Goal: Task Accomplishment & Management: Manage account settings

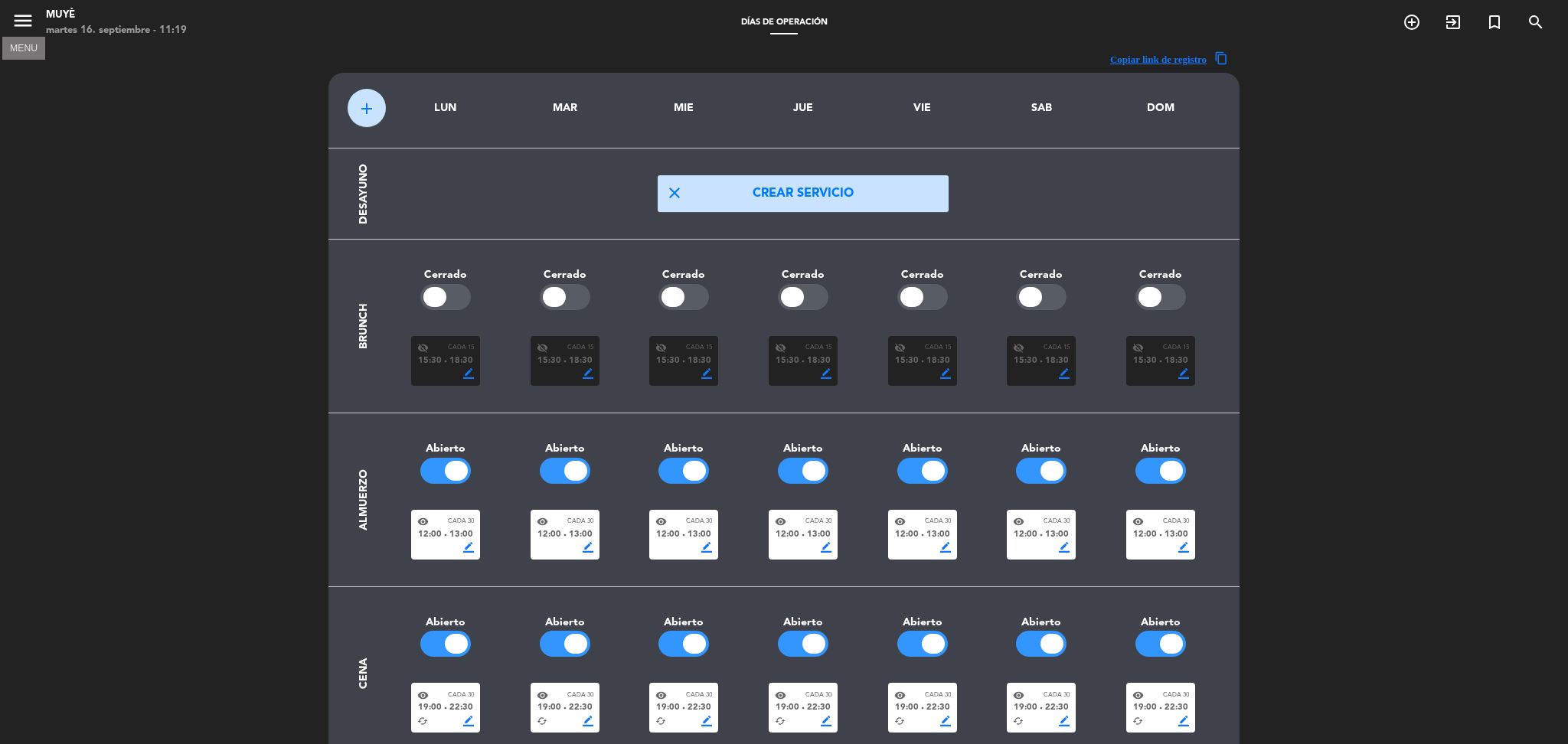
click at [29, 13] on icon "menu" at bounding box center [23, 20] width 23 height 23
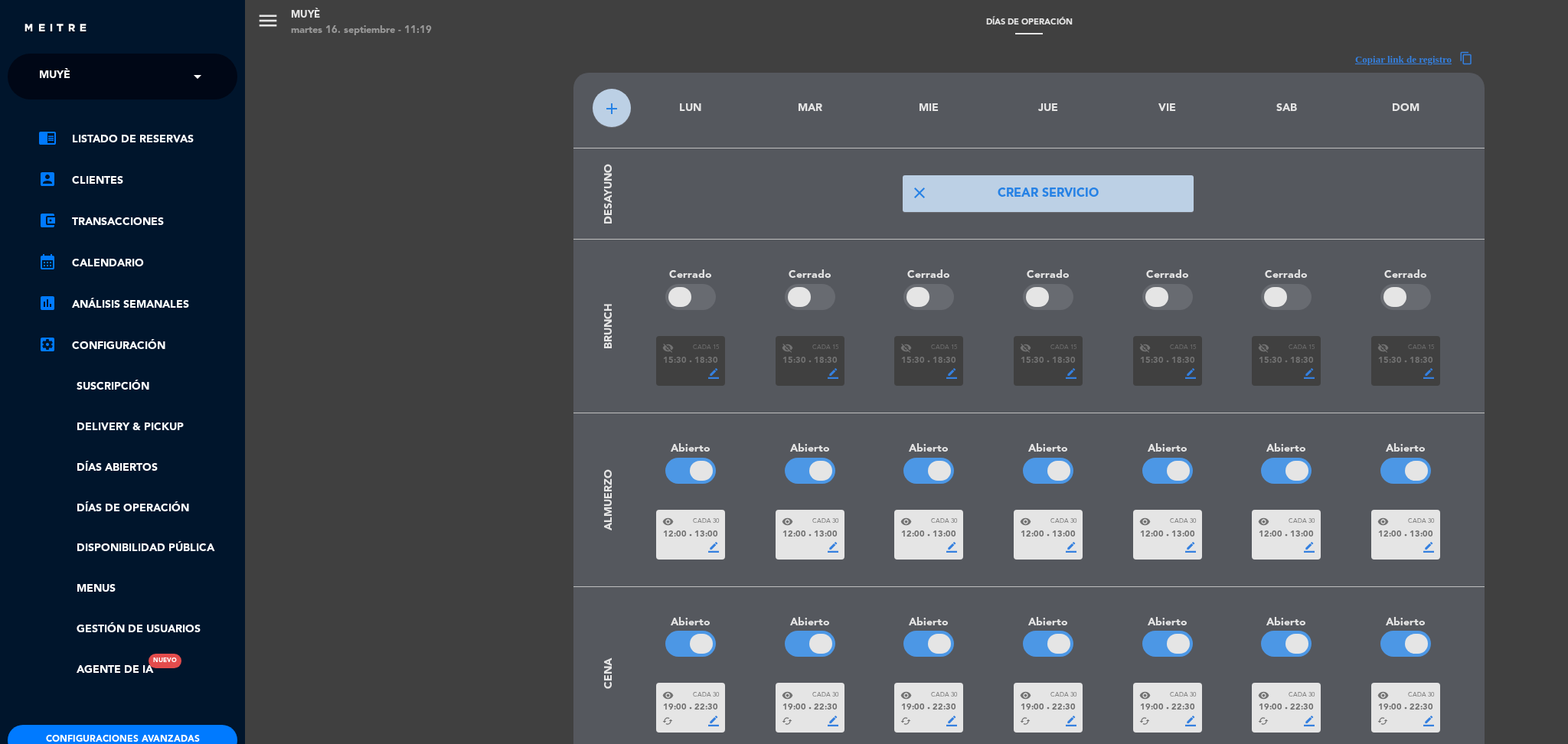
click at [116, 69] on input "text" at bounding box center [124, 77] width 186 height 34
type input "[PERSON_NAME]"
click at [86, 112] on span "Kaupé Restaurant" at bounding box center [71, 118] width 110 height 17
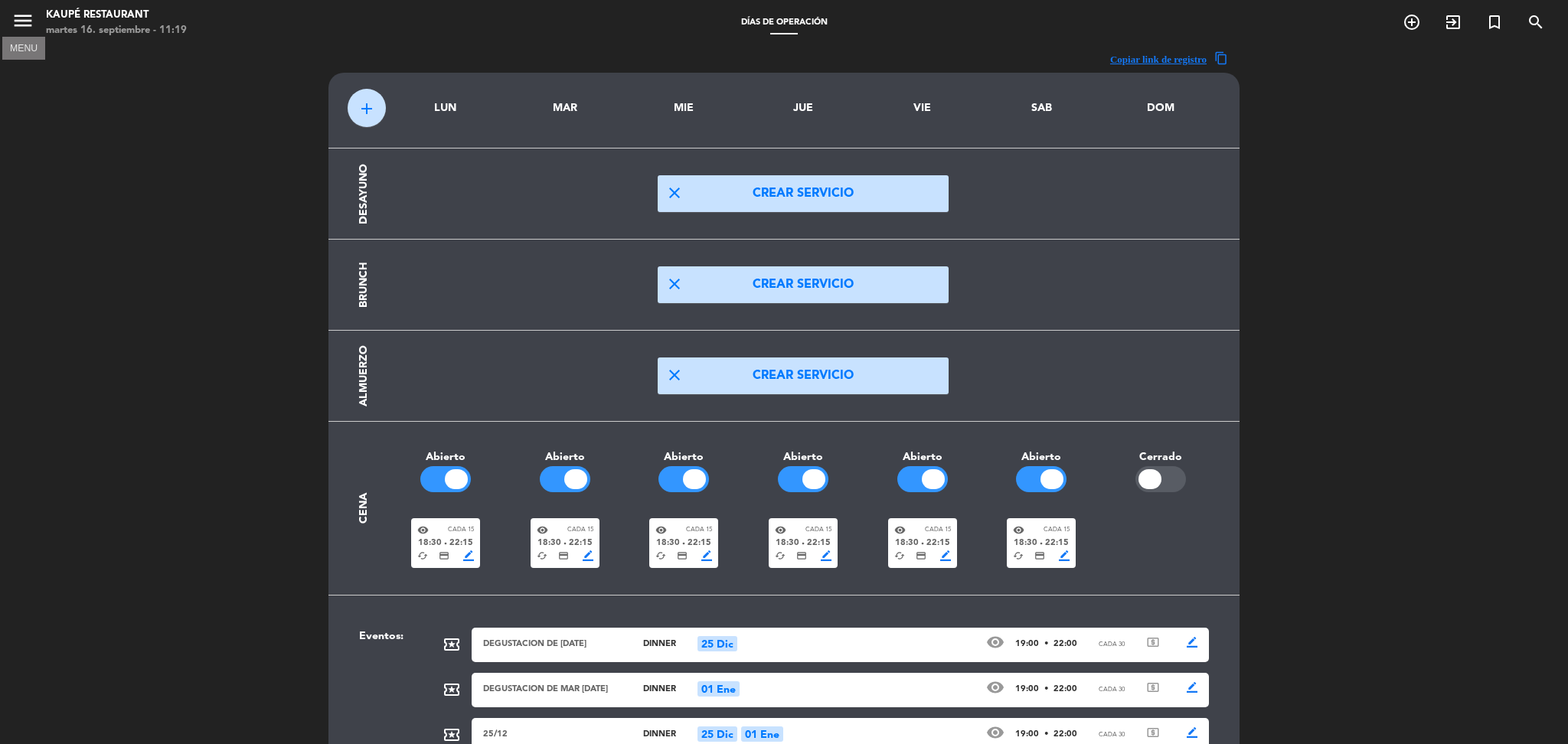
click at [15, 29] on icon "menu" at bounding box center [23, 20] width 23 height 23
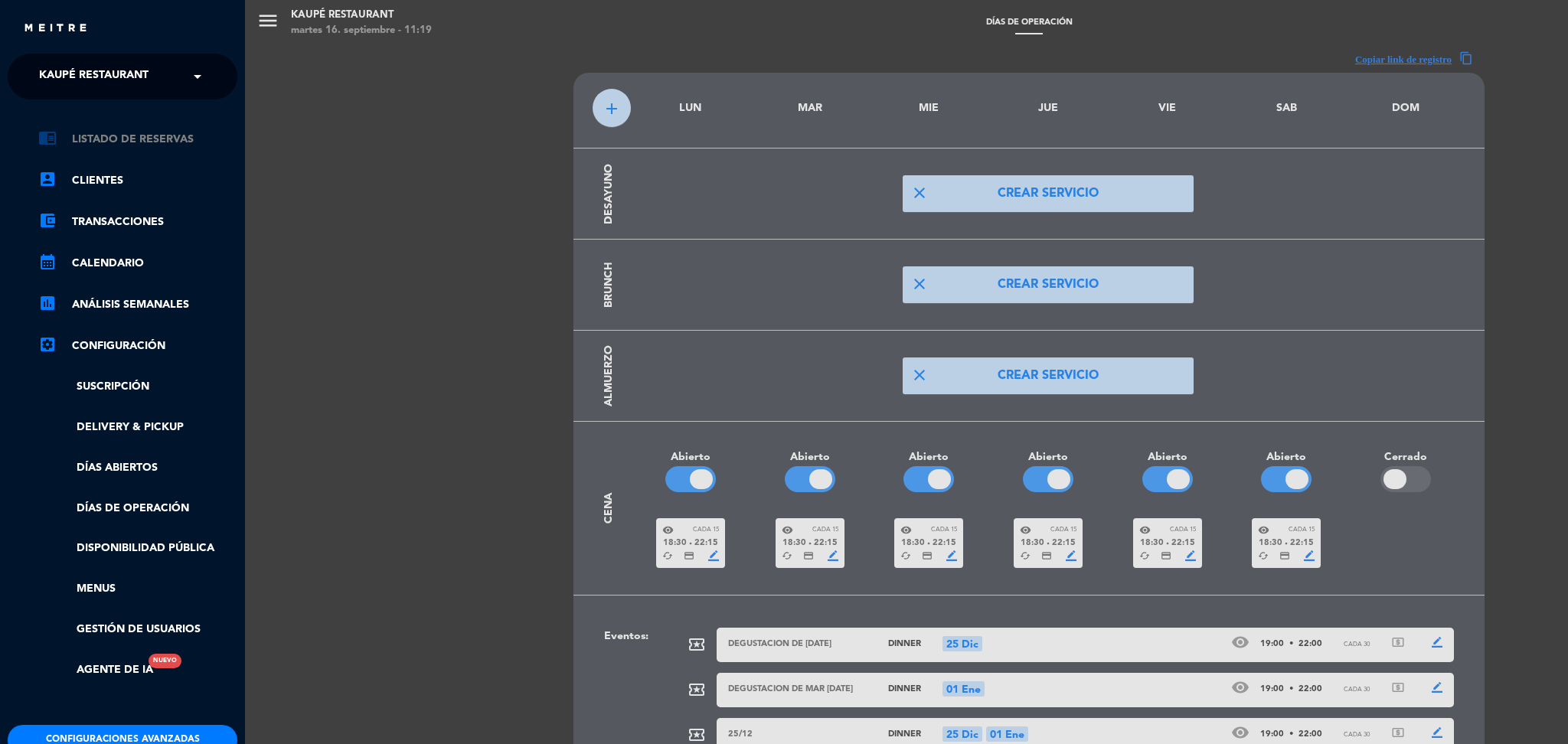
click at [160, 135] on link "chrome_reader_mode Listado de Reservas" at bounding box center [138, 139] width 199 height 18
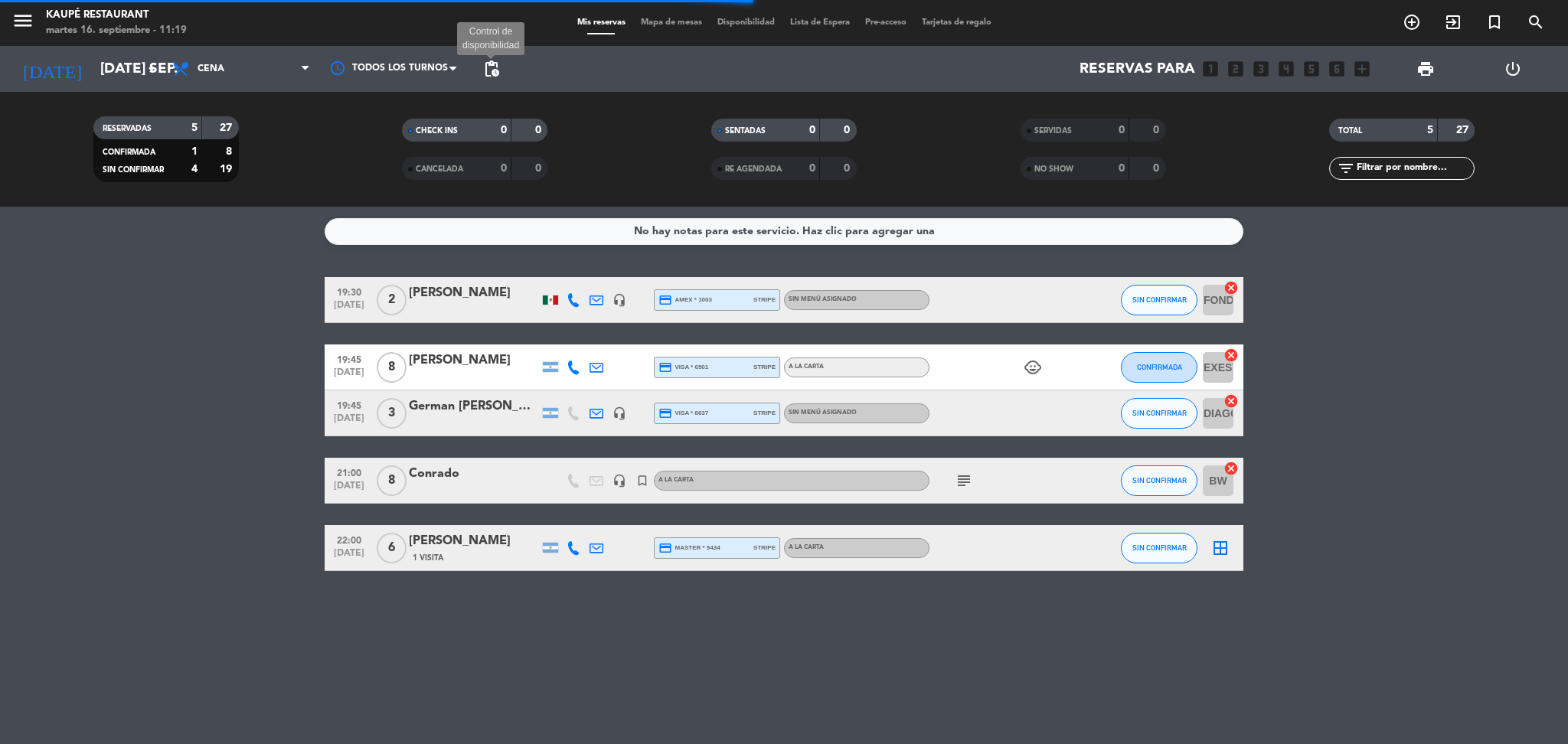
click at [498, 61] on span "pending_actions" at bounding box center [491, 68] width 18 height 18
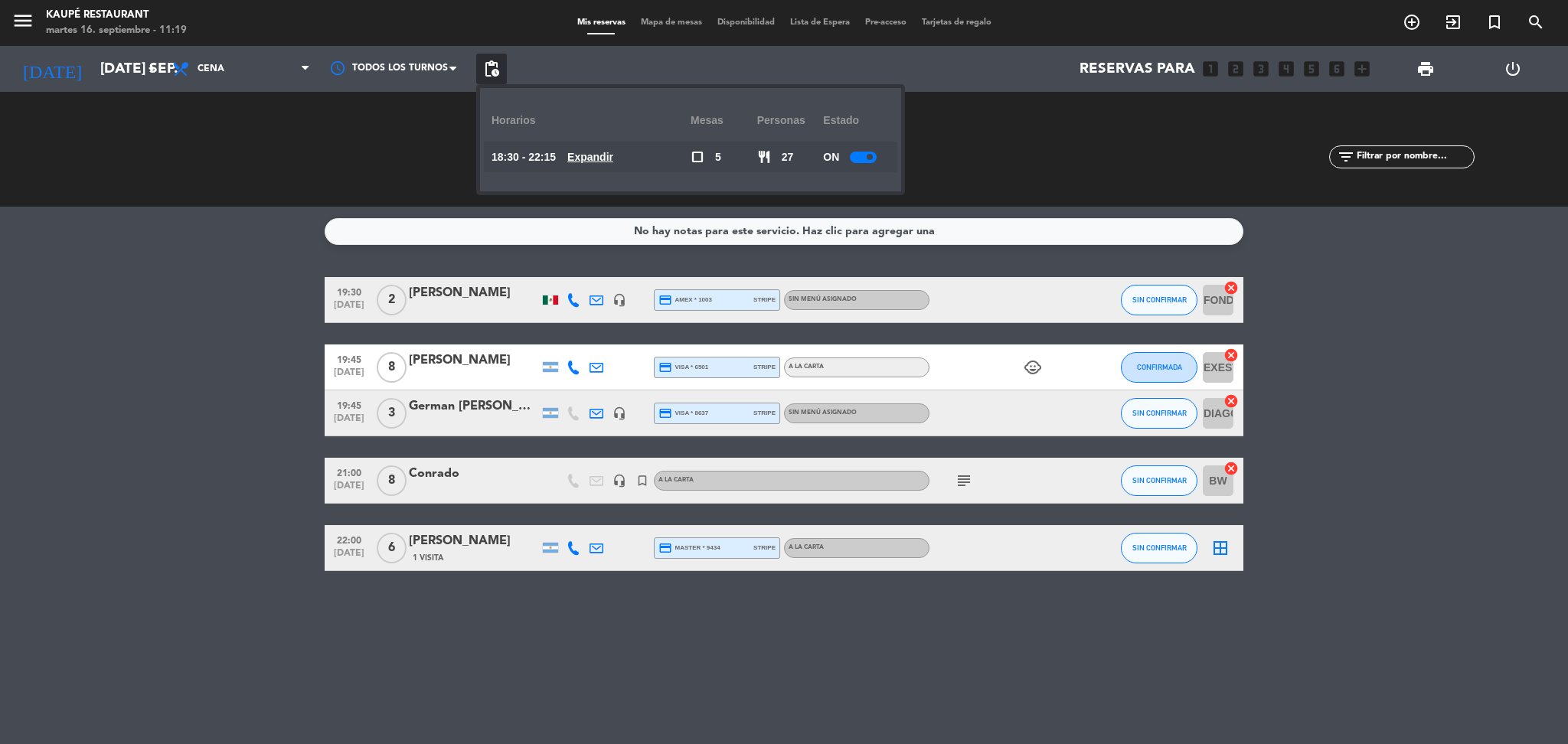
click at [292, 287] on bookings-row "19:30 [DATE] 2 [PERSON_NAME] headset_mic credit_card amex * 1003 stripe Sin men…" at bounding box center [784, 424] width 1568 height 294
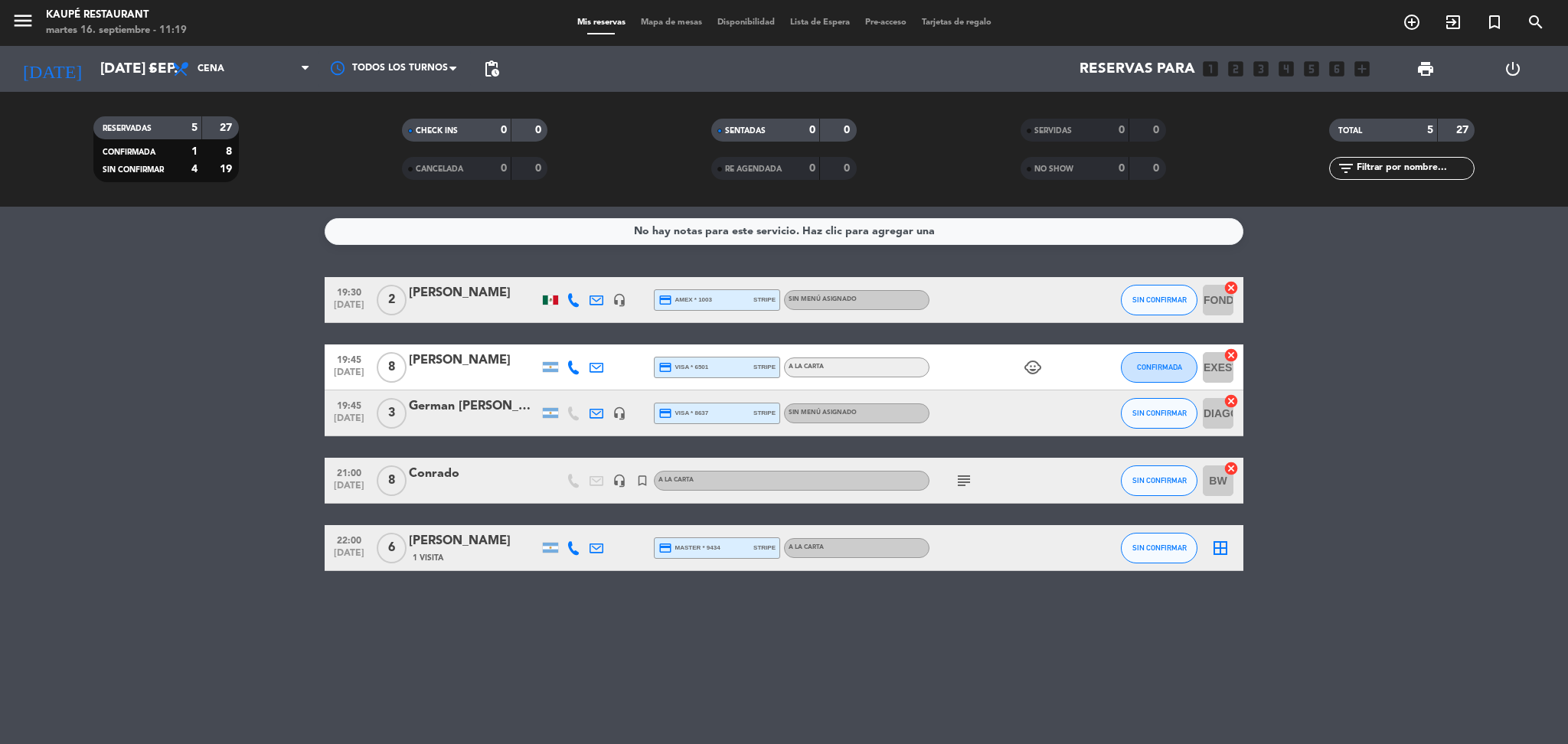
click at [962, 472] on icon "subject" at bounding box center [964, 480] width 18 height 18
click at [645, 475] on icon "turned_in_not" at bounding box center [643, 481] width 14 height 14
click at [510, 492] on div at bounding box center [474, 491] width 130 height 13
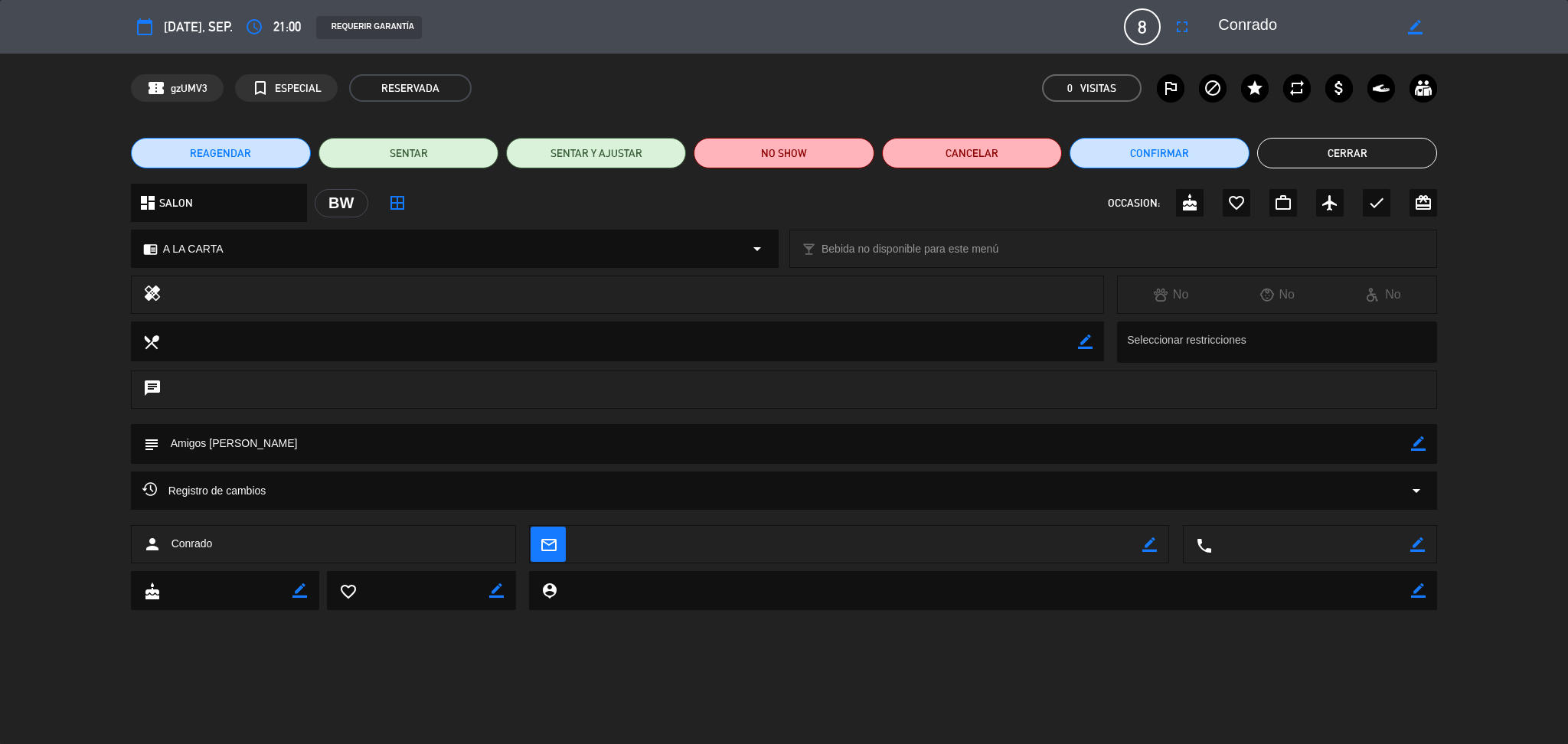
click at [394, 199] on icon "border_all" at bounding box center [397, 202] width 18 height 18
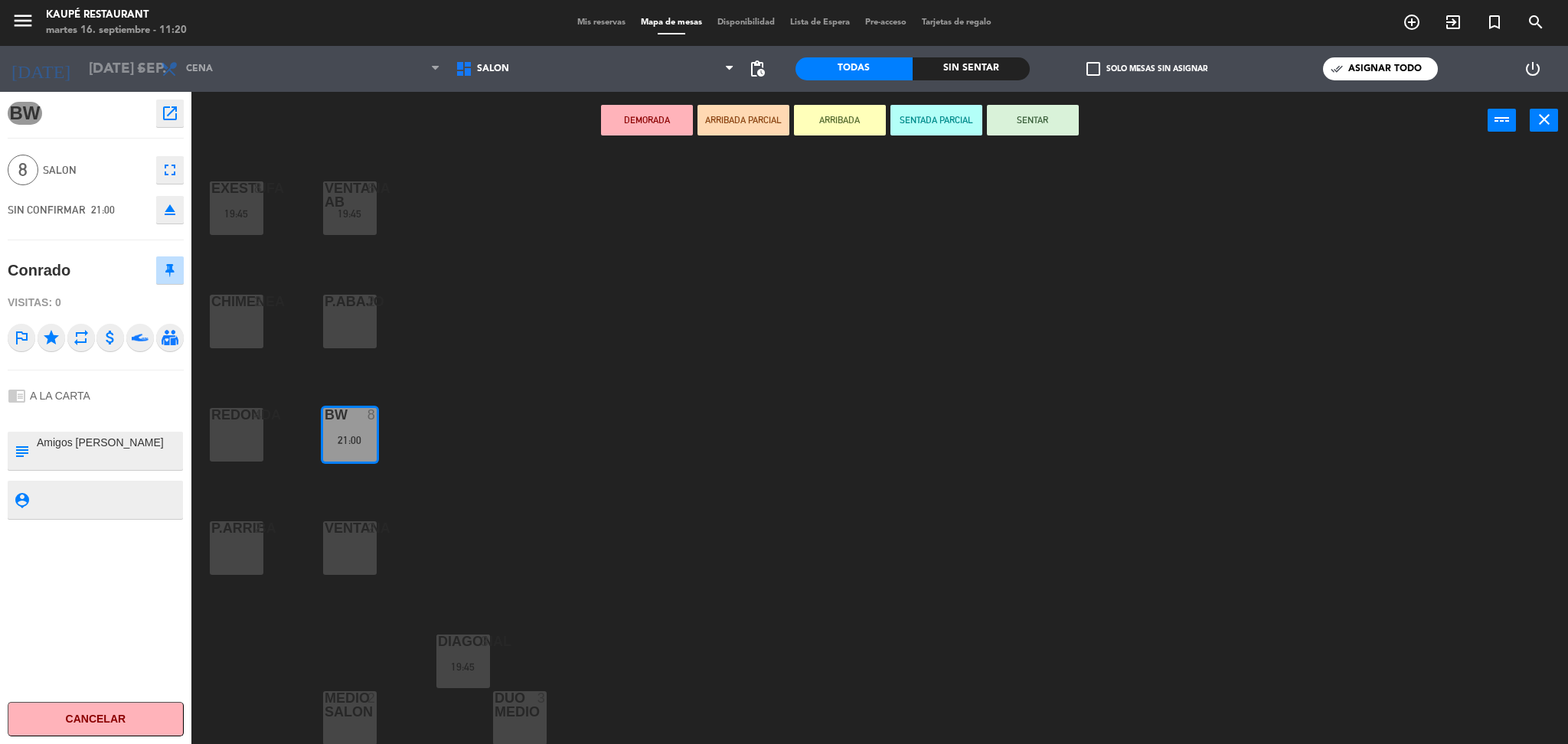
click at [508, 475] on div "EXESTUFA 8 19:45 VENTANA AB 8 19:45 CHIMENEA 2 P.ABAJO 2 REDONDA 4 BW 8 21:00 P…" at bounding box center [888, 450] width 1362 height 594
click at [588, 24] on span "Mis reservas" at bounding box center [601, 22] width 63 height 9
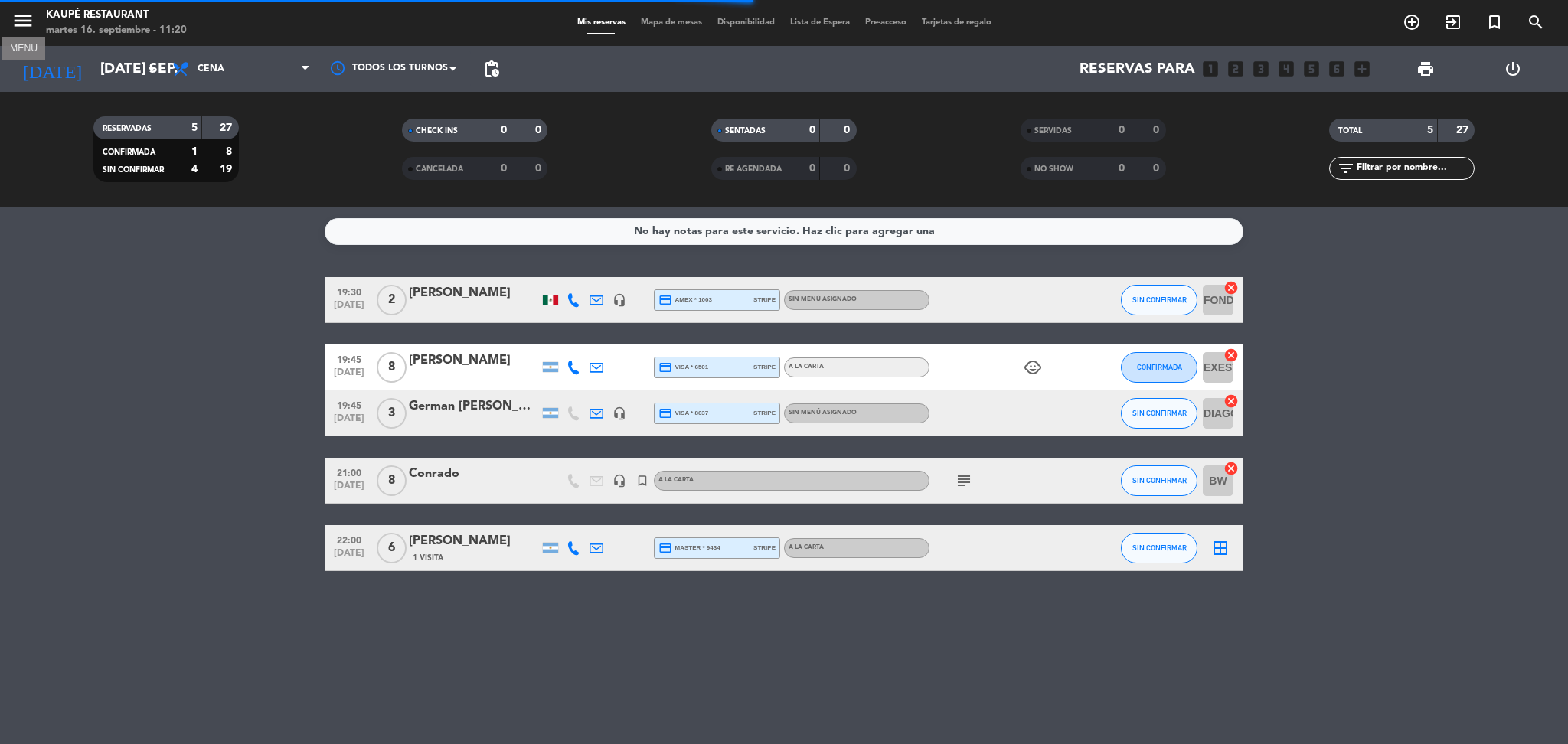
click at [26, 23] on icon "menu" at bounding box center [23, 20] width 23 height 23
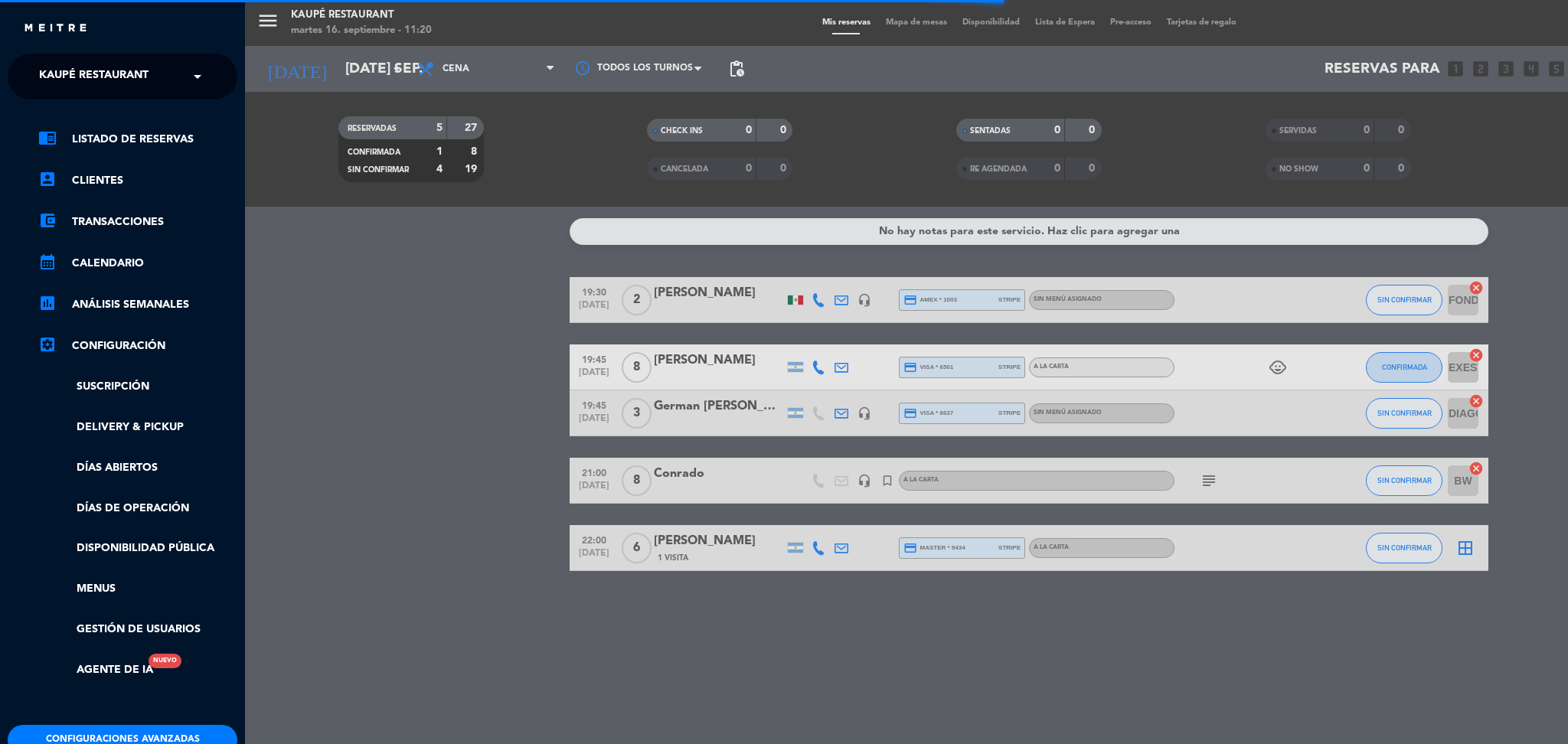
click at [131, 736] on button "Configuraciones avanzadas" at bounding box center [122, 739] width 230 height 31
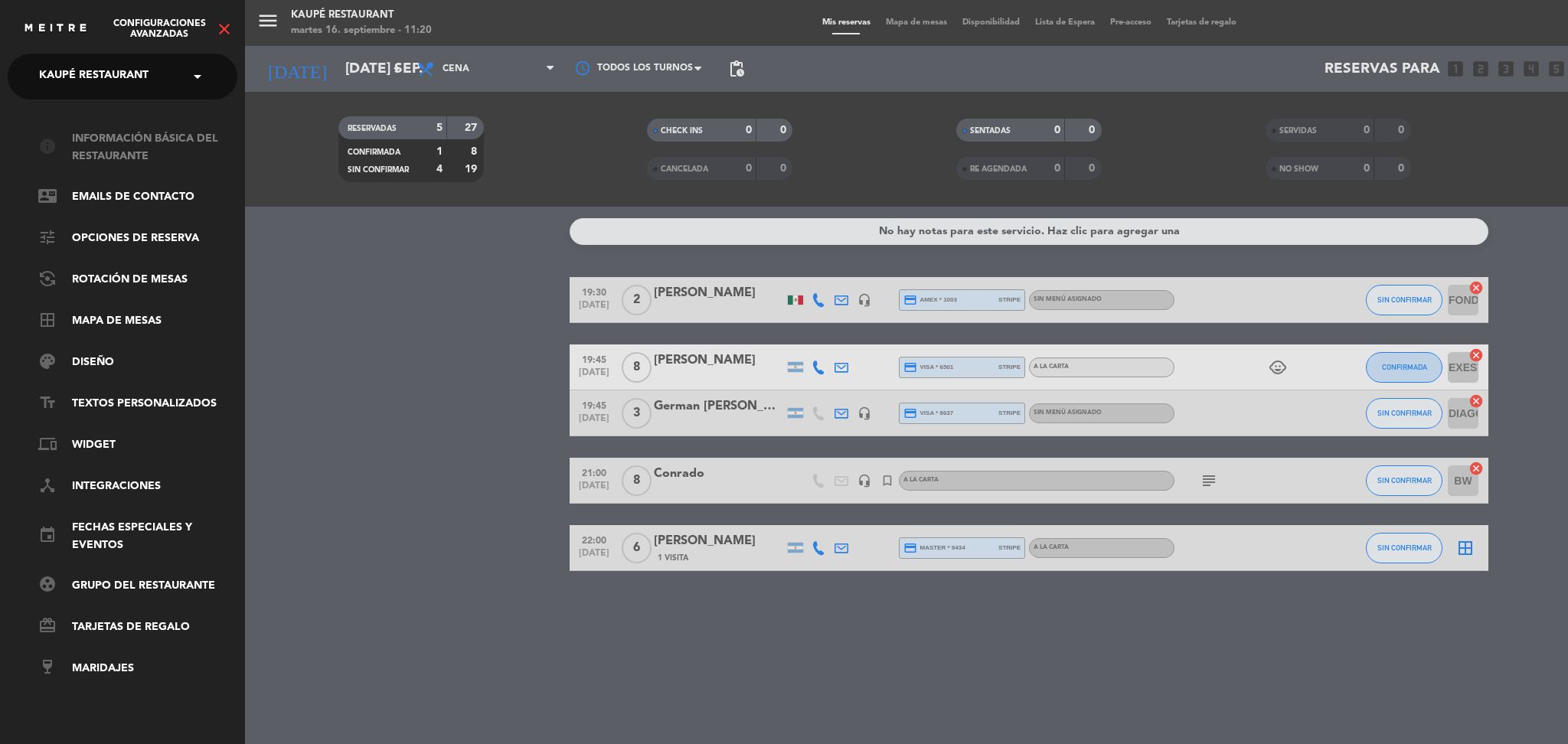
click at [129, 138] on link "info Información básica del restaurante" at bounding box center [138, 147] width 199 height 35
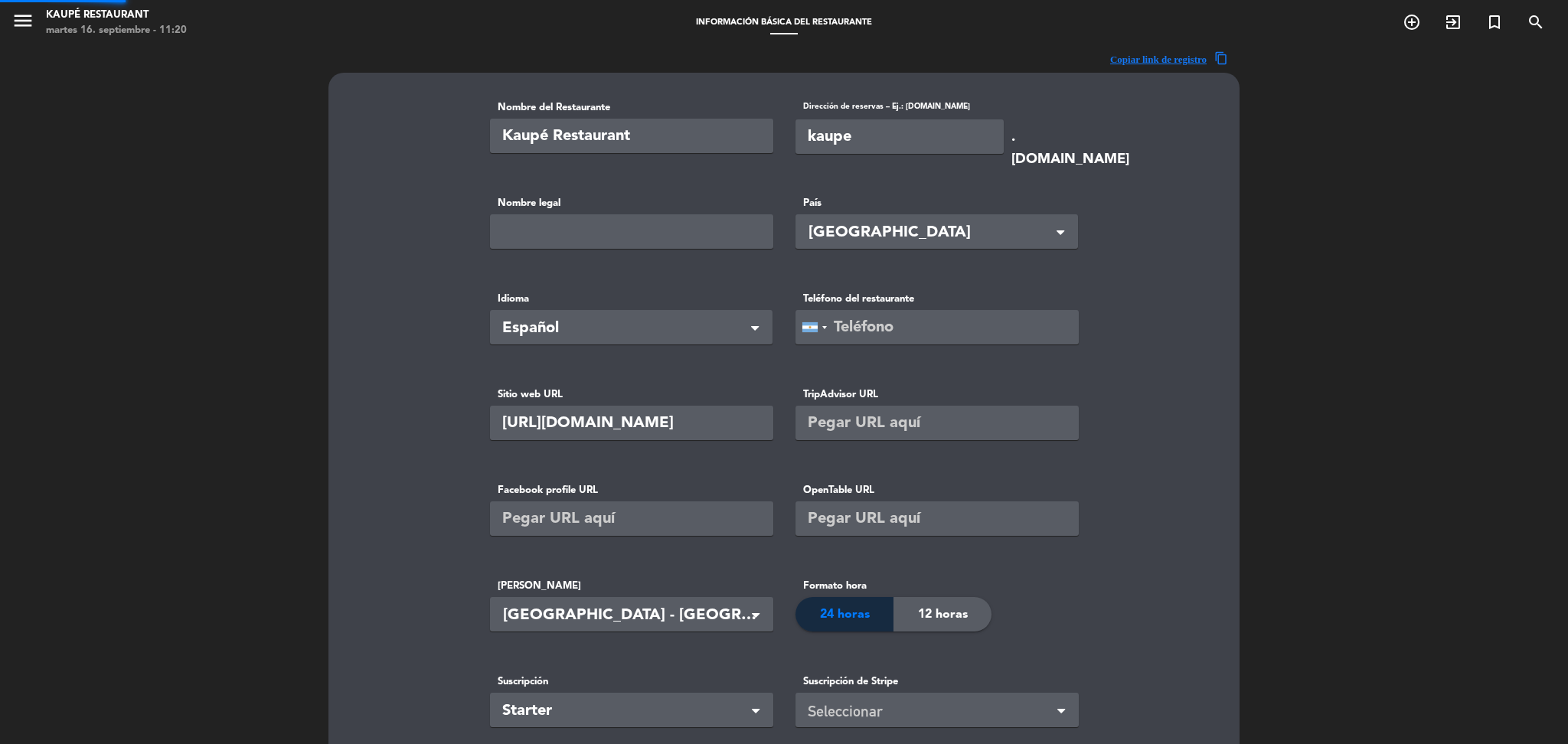
type input "[PHONE_NUMBER]"
type input "[PERSON_NAME]"
type input "56900"
click at [889, 143] on input "kaupe" at bounding box center [900, 136] width 208 height 34
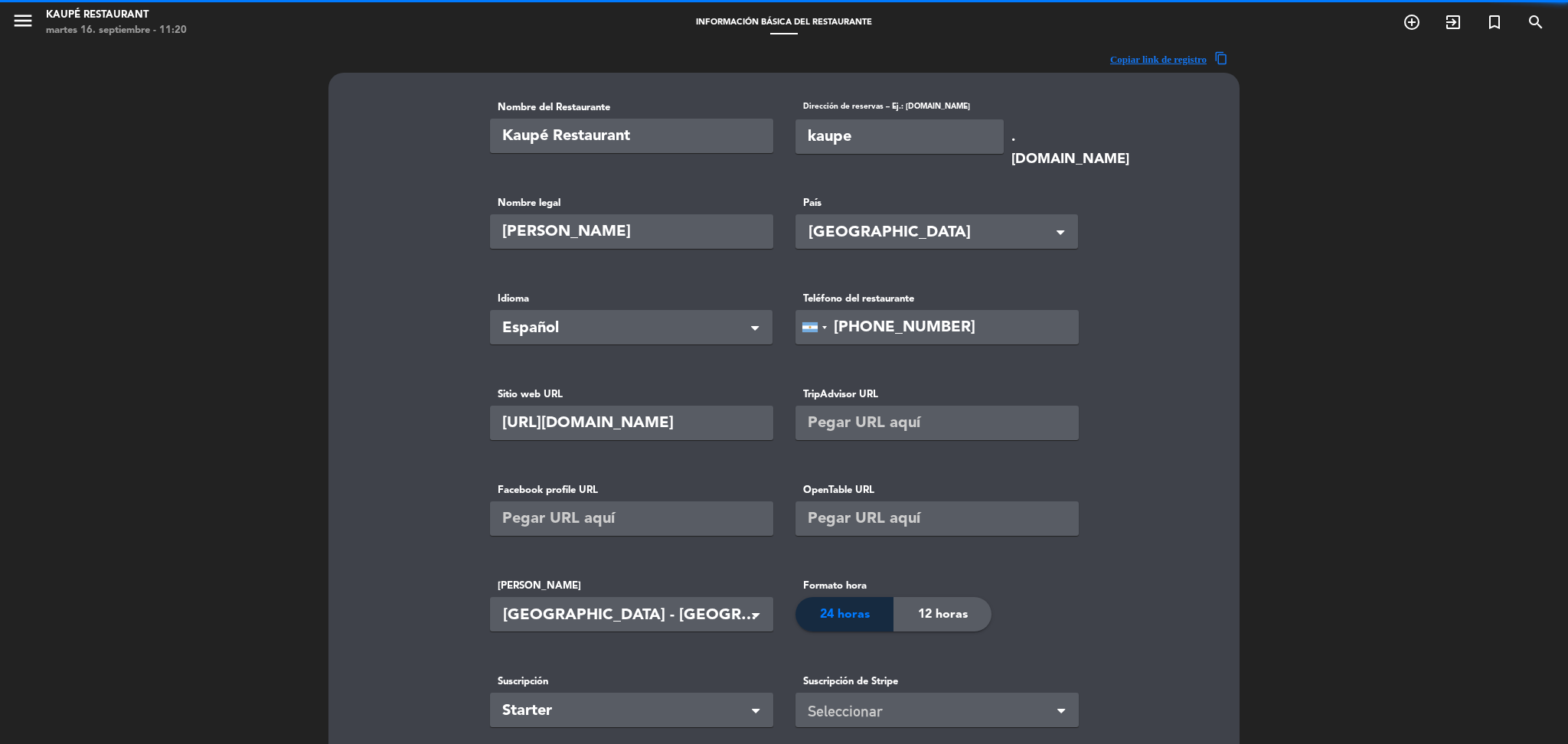
click at [889, 143] on input "kaupe" at bounding box center [900, 136] width 208 height 34
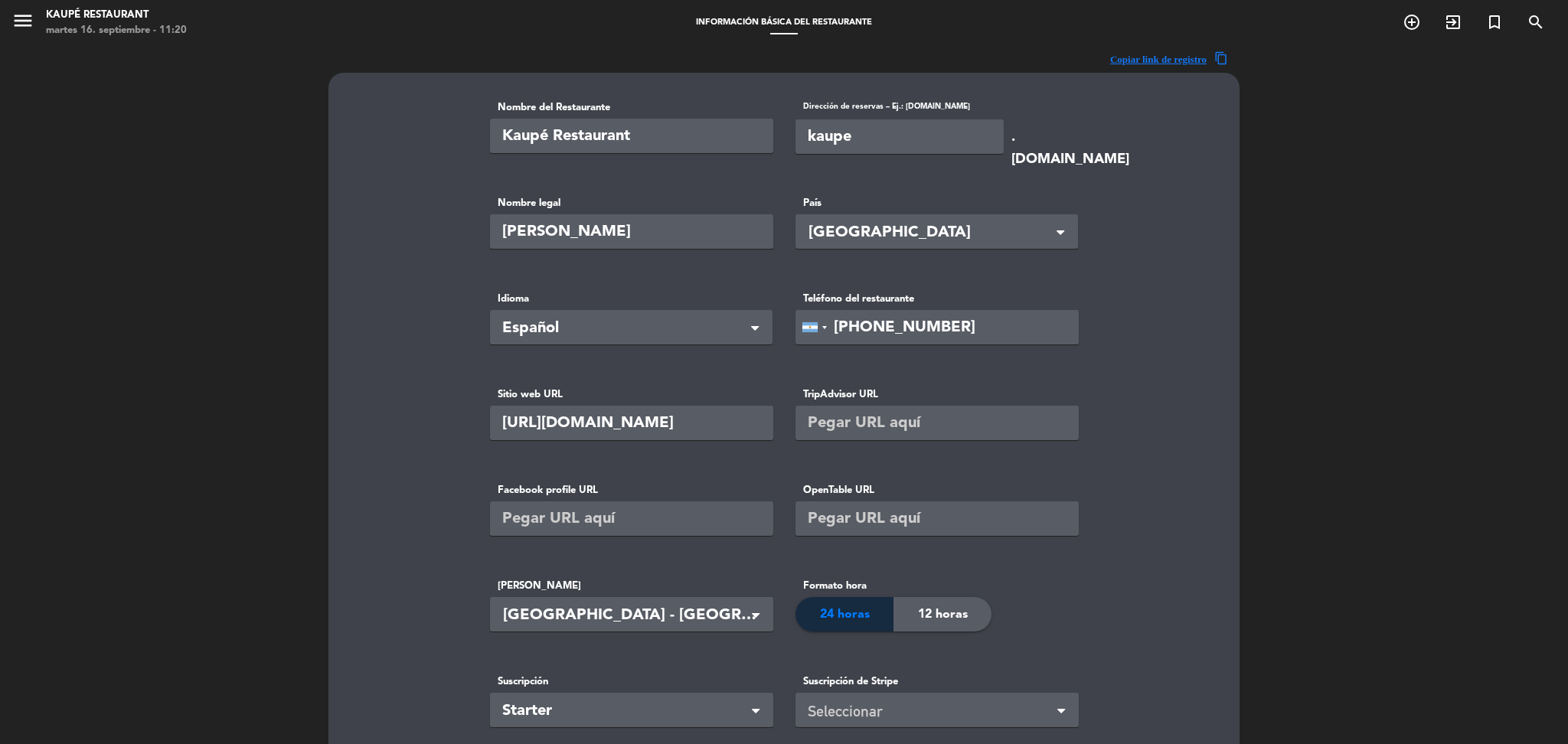
click at [889, 143] on input "kaupe" at bounding box center [900, 136] width 208 height 34
click at [22, 20] on icon "menu" at bounding box center [23, 20] width 23 height 23
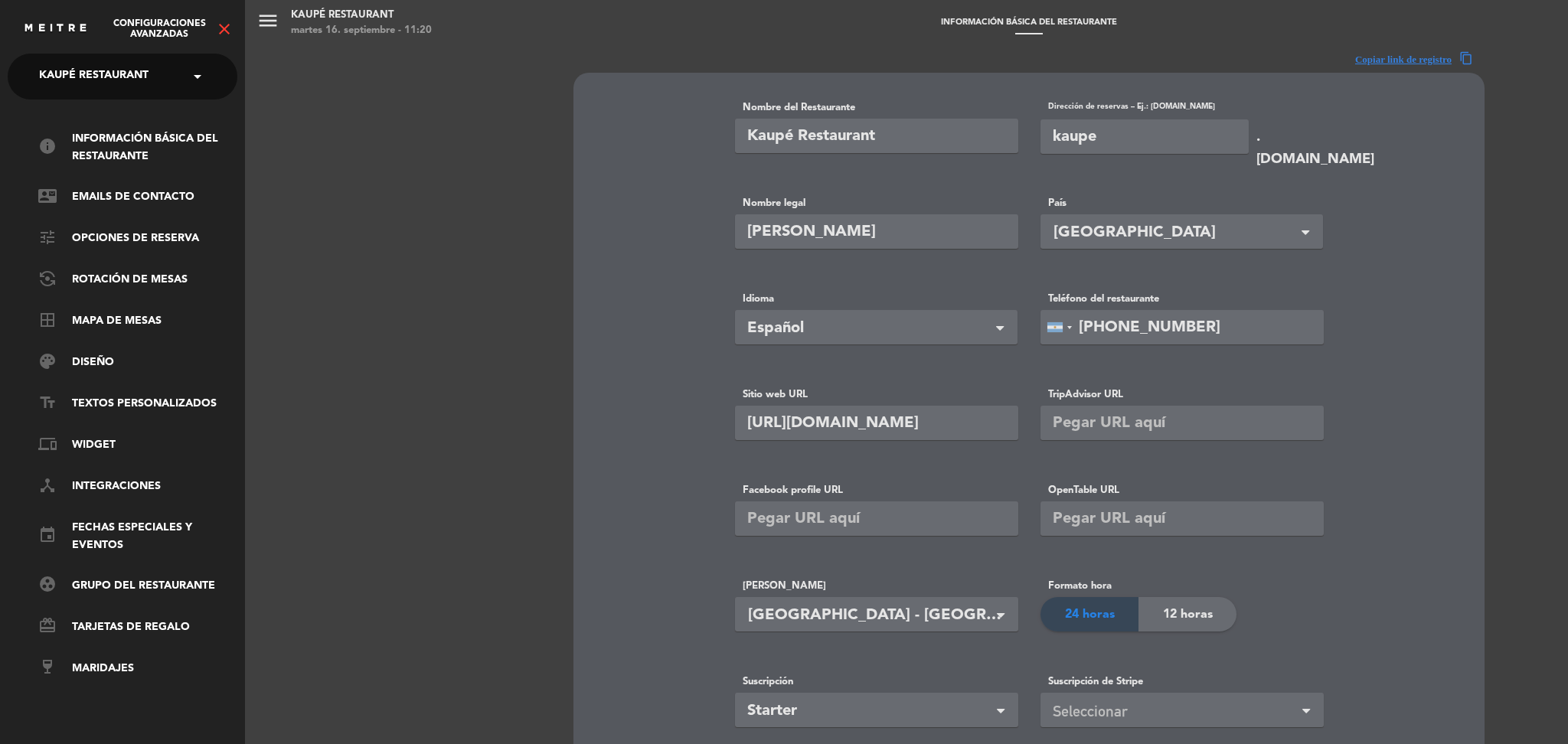
click at [103, 83] on span "Kaupé Restaurant" at bounding box center [94, 76] width 110 height 32
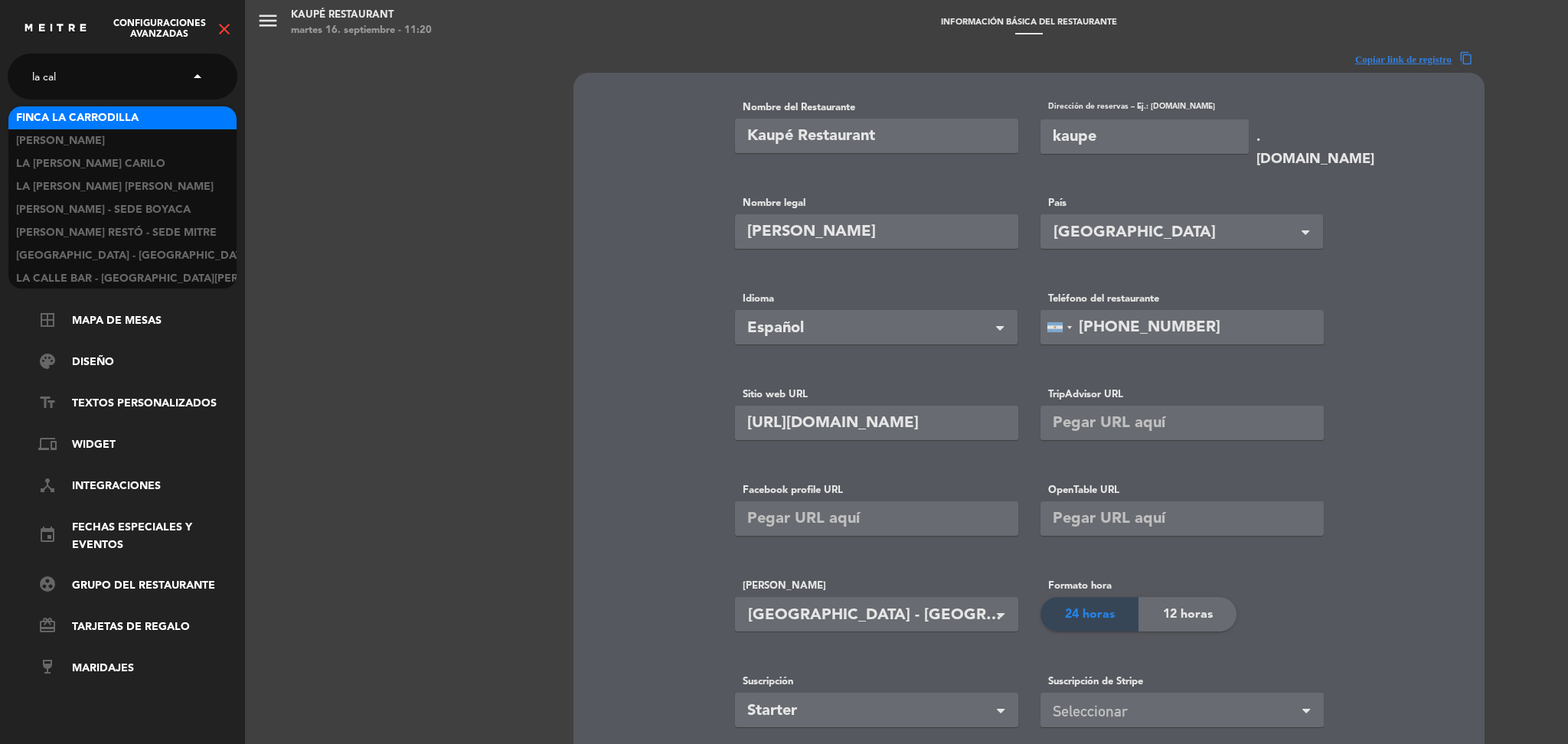
type input "la cald"
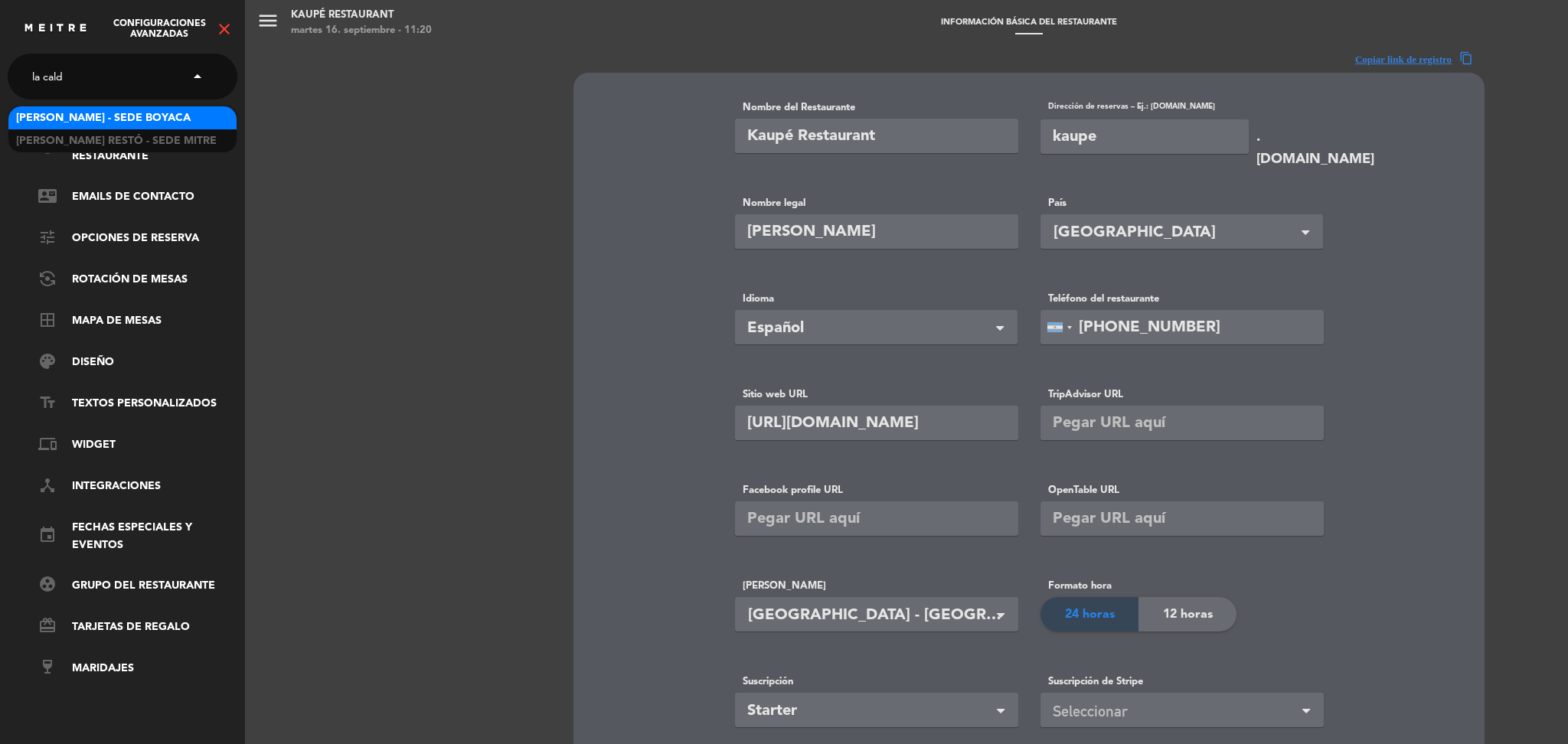
click at [111, 115] on span "[PERSON_NAME] - Sede Boyaca" at bounding box center [103, 118] width 175 height 17
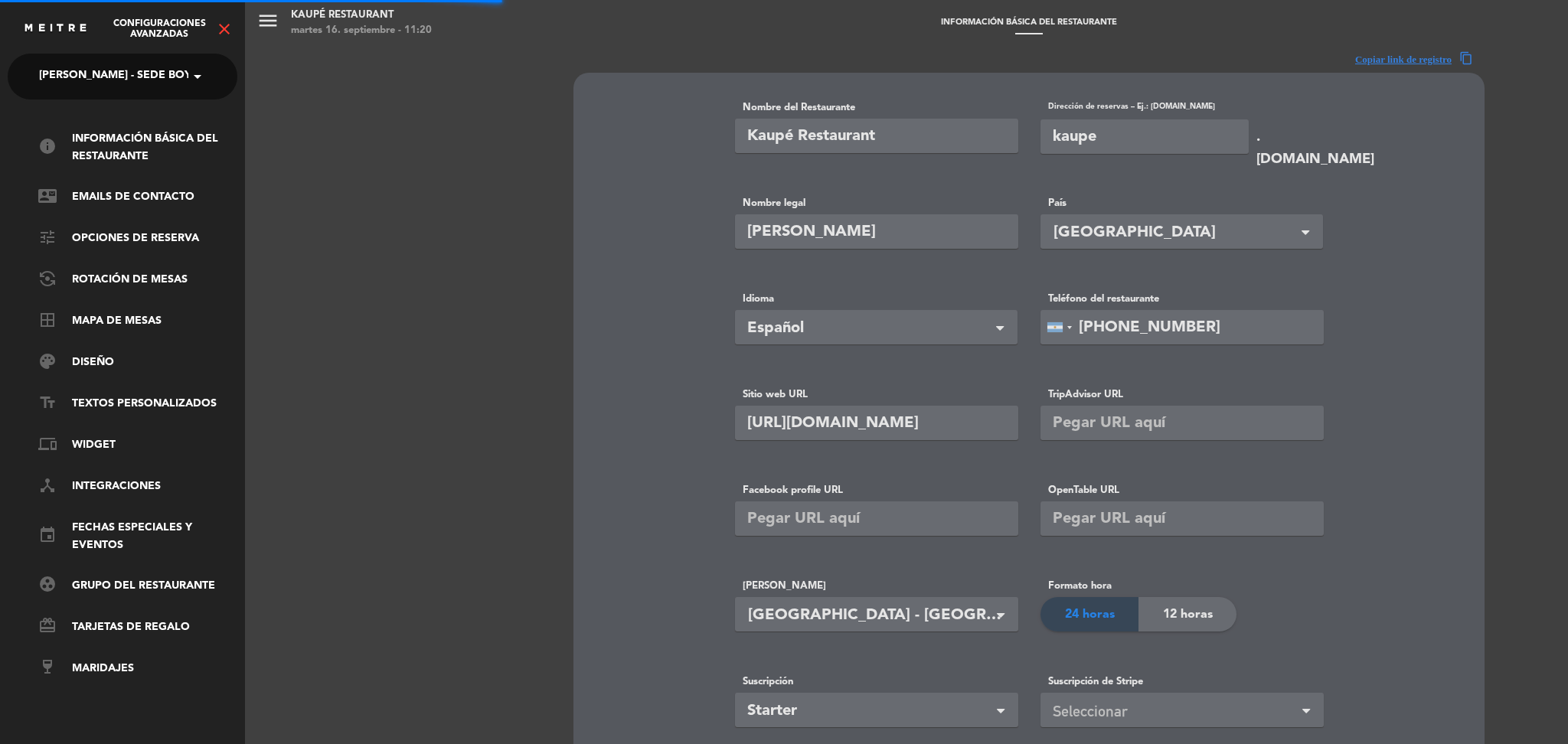
type input "[PERSON_NAME] - Sede Boyaca"
type input "lacalderaresto"
type input "[URL][DOMAIN_NAME]"
type input "20000"
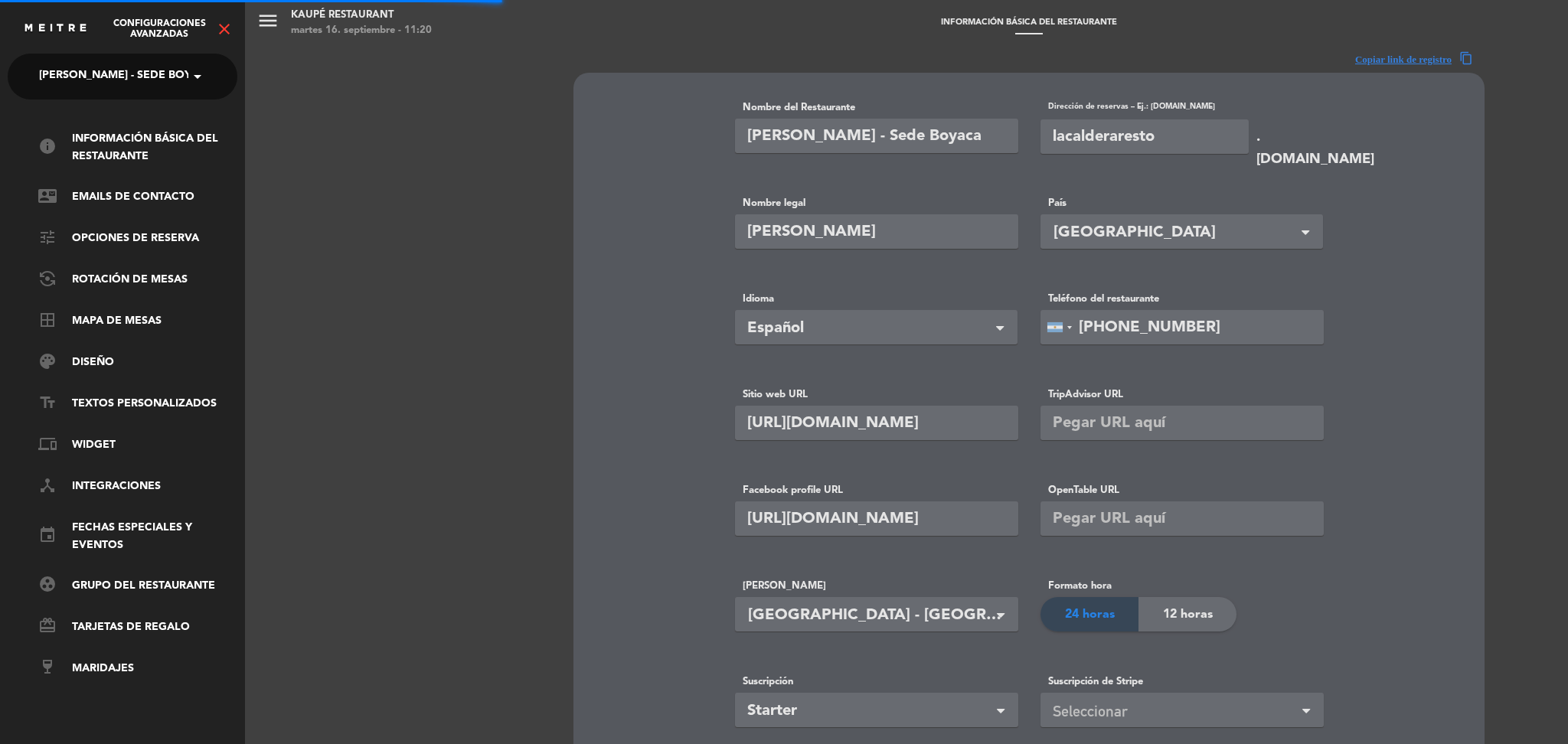
type input "[PHONE_NUMBER]"
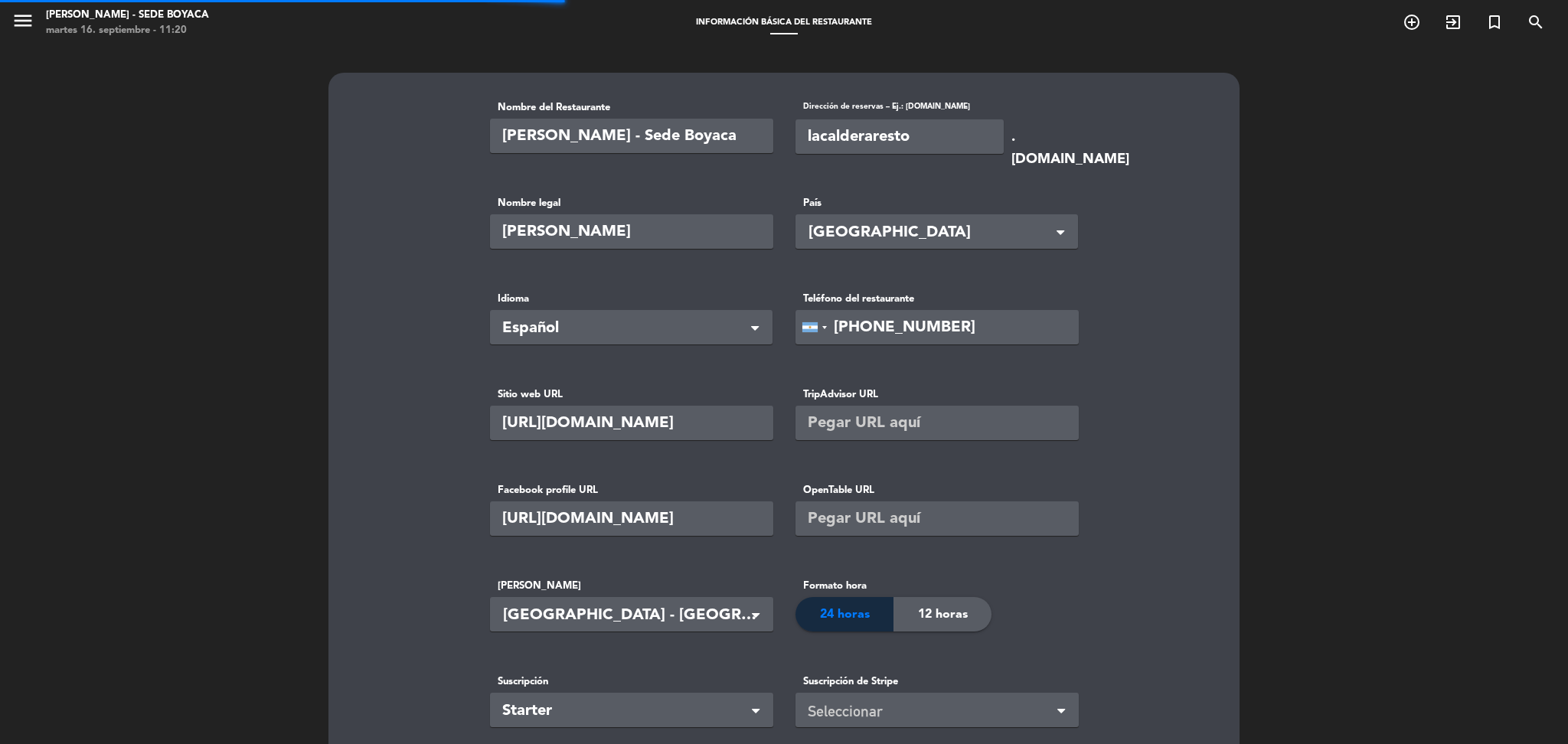
type input "[PERSON_NAME] Gastronomica SRL"
type input "1"
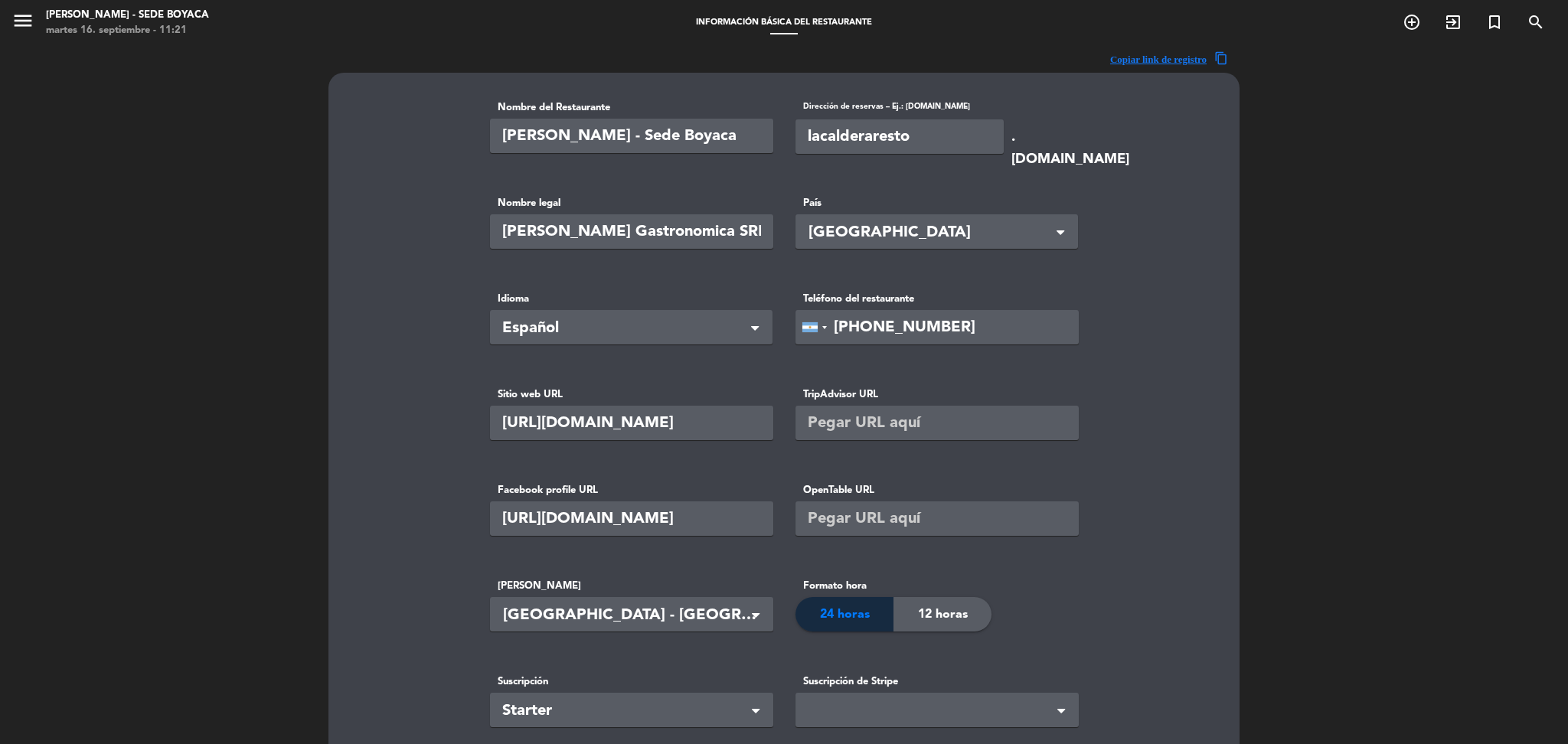
drag, startPoint x: 636, startPoint y: 135, endPoint x: 737, endPoint y: 149, distance: 102.0
click at [737, 149] on input "[PERSON_NAME] - Sede Boyaca" at bounding box center [632, 135] width 284 height 34
type input "La Caldera - Sede Capital"
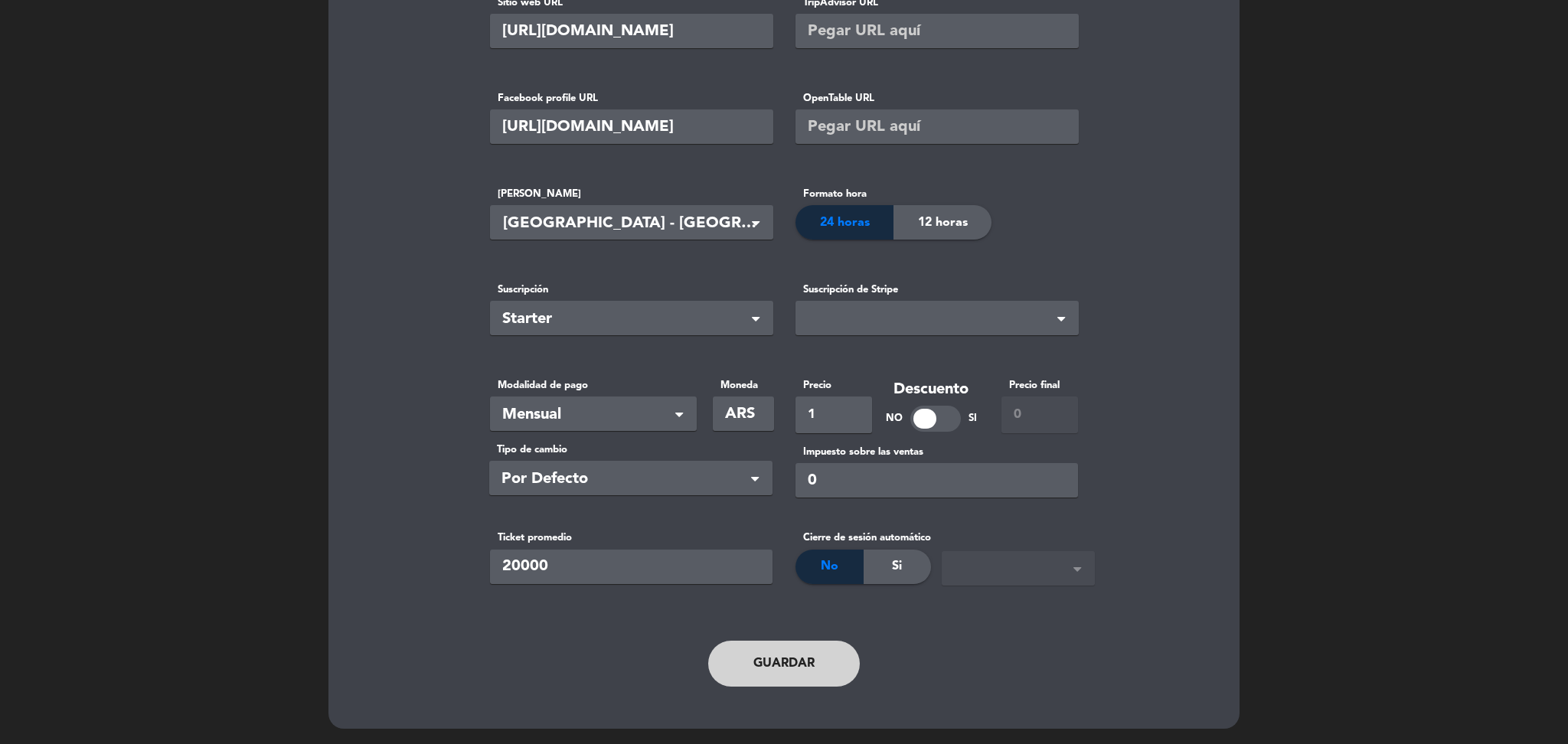
click at [744, 681] on button "Guardar" at bounding box center [784, 663] width 151 height 46
click at [860, 417] on input "1" at bounding box center [834, 414] width 77 height 37
type input "92990"
click at [773, 659] on button "Guardar" at bounding box center [784, 663] width 151 height 46
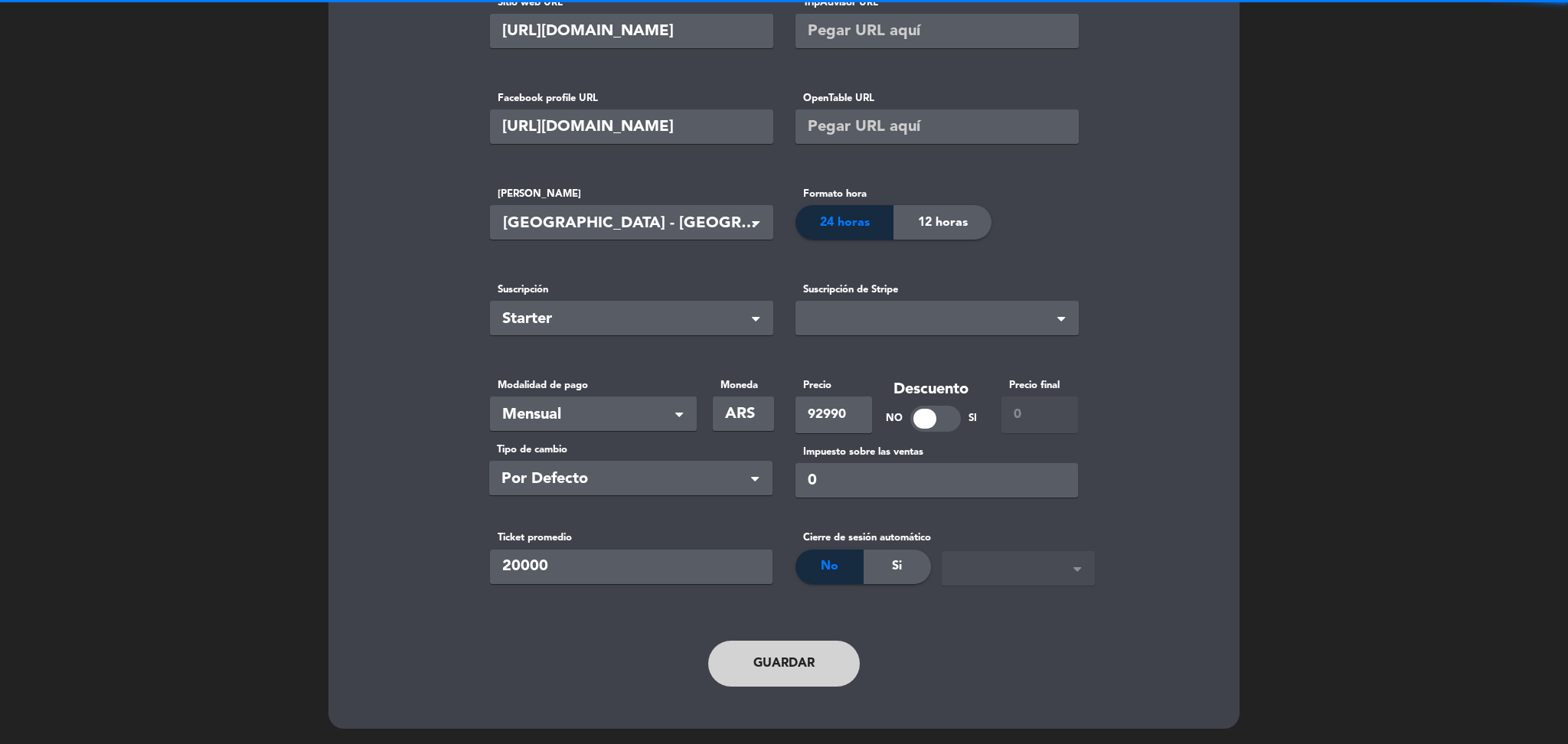
scroll to position [0, 0]
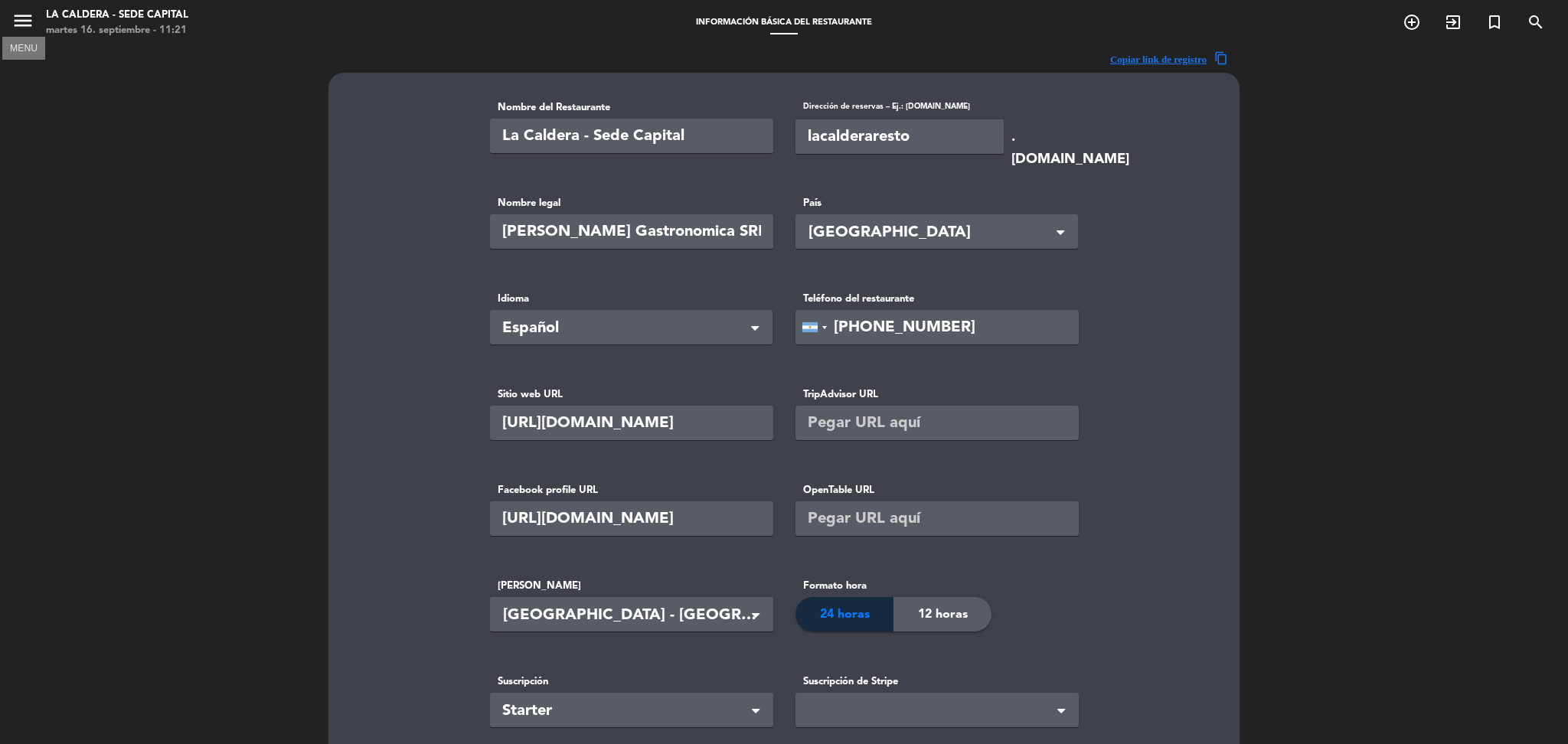
click at [17, 20] on icon "menu" at bounding box center [23, 20] width 23 height 23
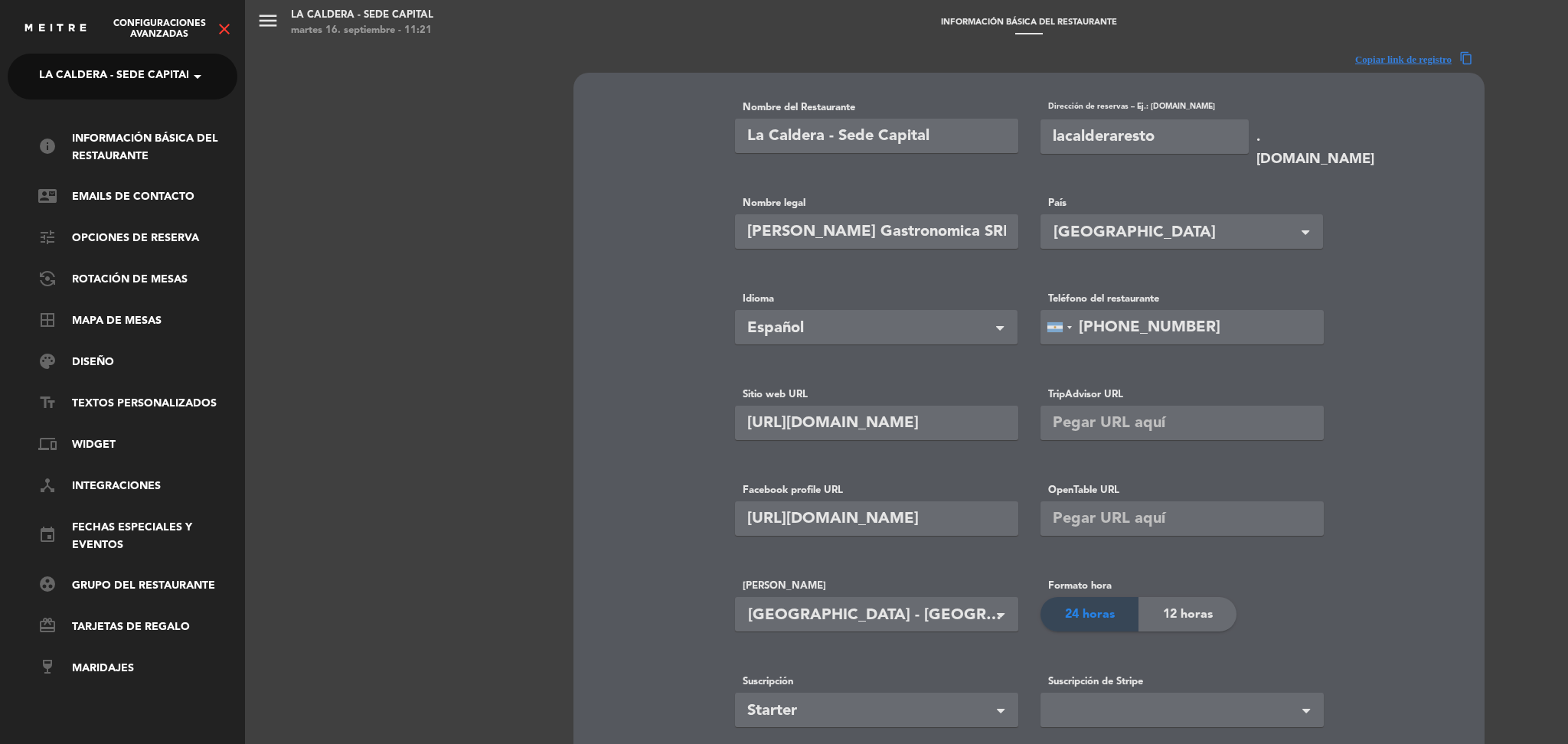
click at [141, 80] on span "La Caldera - Sede Capital" at bounding box center [115, 76] width 153 height 32
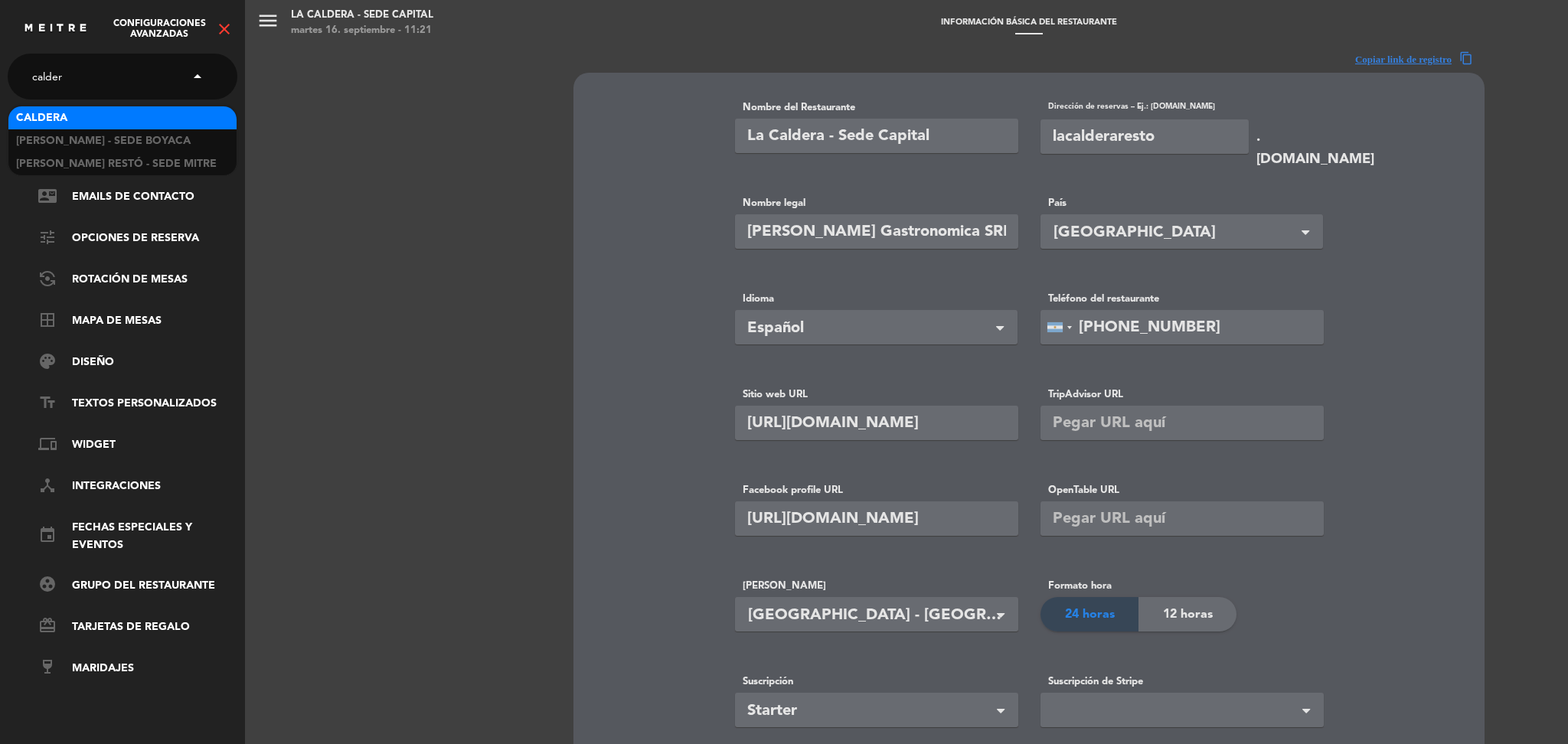
type input "caldera"
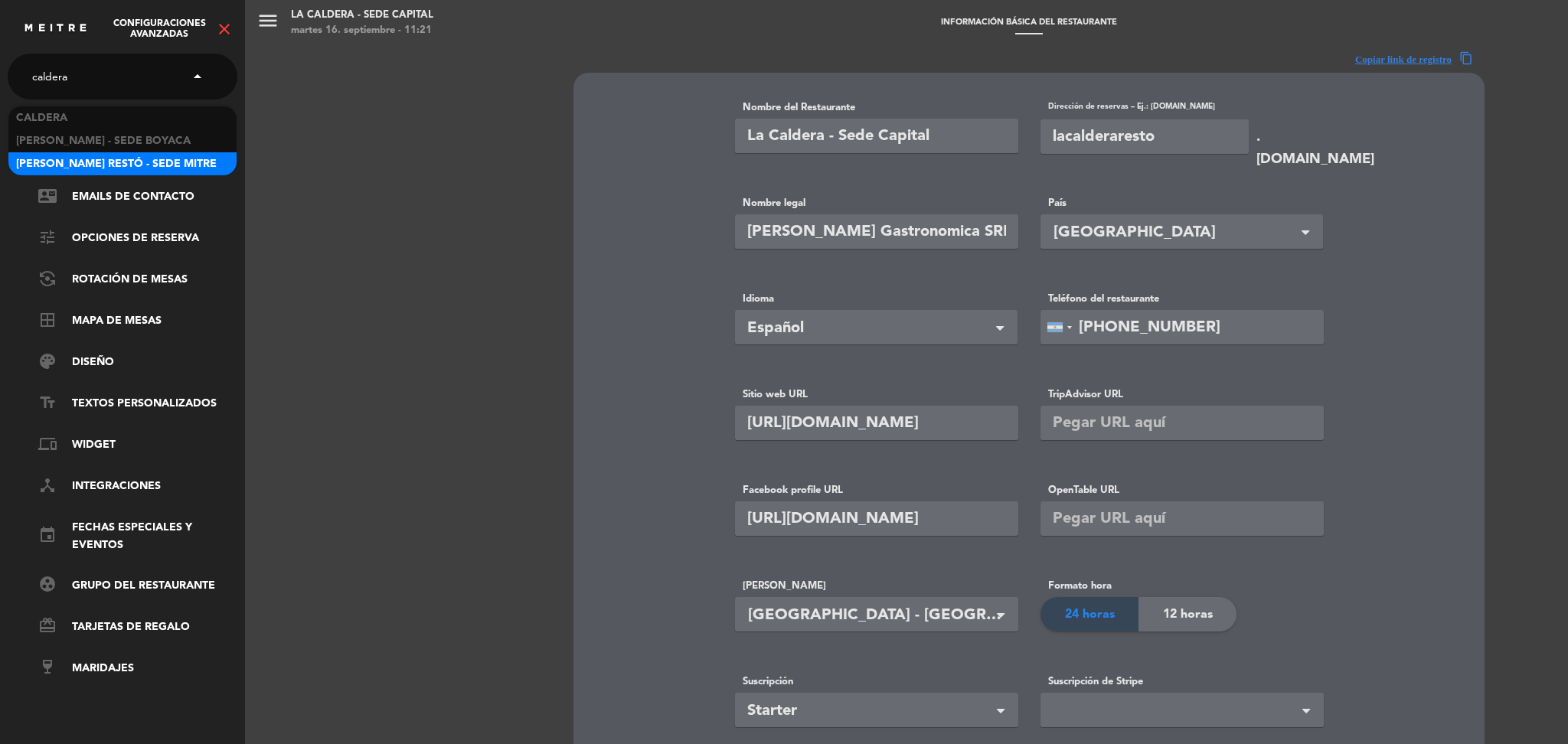
click at [126, 153] on div "[PERSON_NAME] Restó - Sede Mitre" at bounding box center [122, 163] width 228 height 23
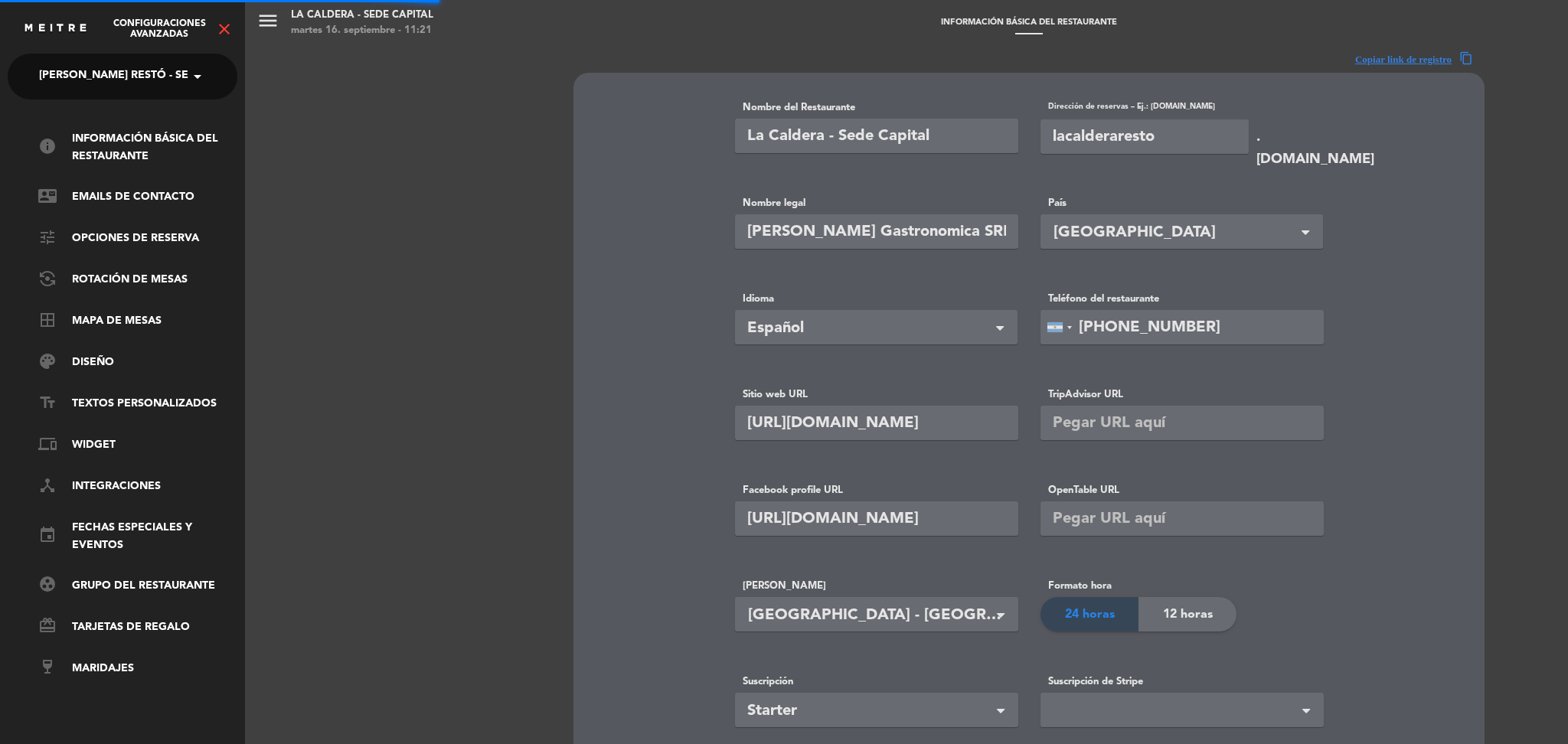
type input "[PERSON_NAME] Restó - Sede Mitre"
type input "lacalderaresto-mitre"
type input "ars"
type input "0"
type input "[PHONE_NUMBER]"
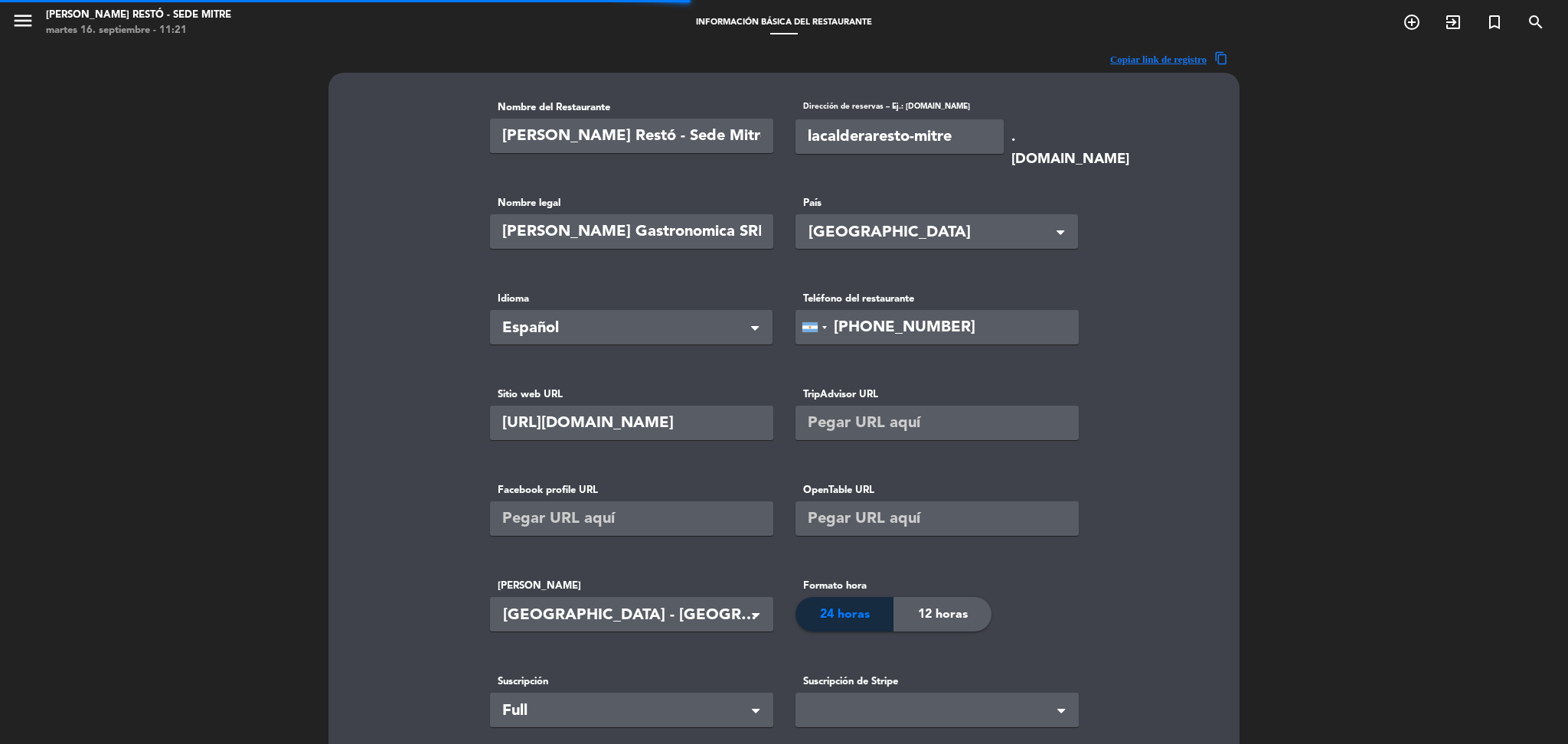
type input "[PERSON_NAME] Mitre SRL"
click at [628, 139] on input "[PERSON_NAME] Restó - Sede Mitre" at bounding box center [632, 135] width 284 height 34
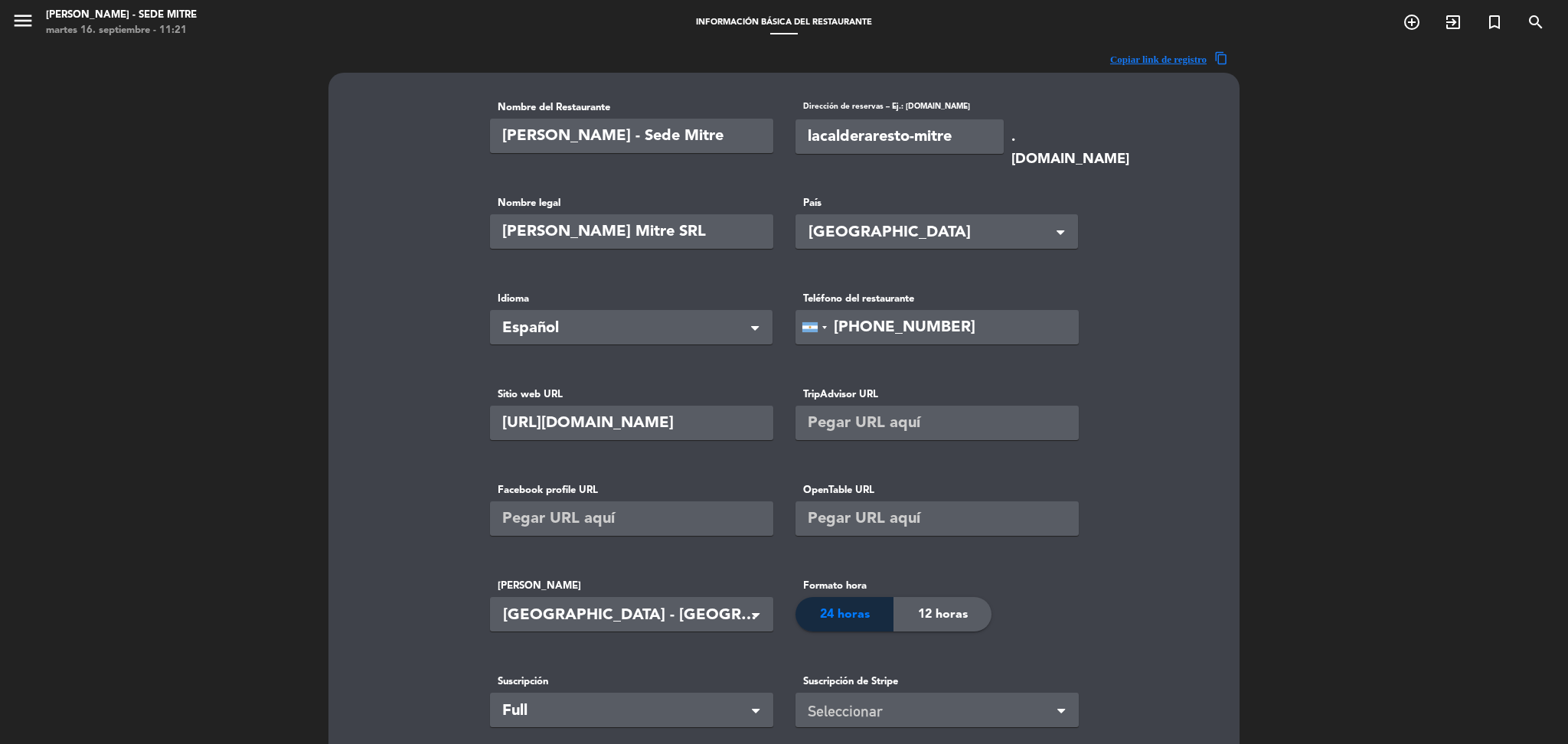
click at [701, 146] on input "[PERSON_NAME] - Sede Mitre" at bounding box center [632, 135] width 284 height 34
type input "[PERSON_NAME] - [GEOGRAPHIC_DATA][PERSON_NAME]"
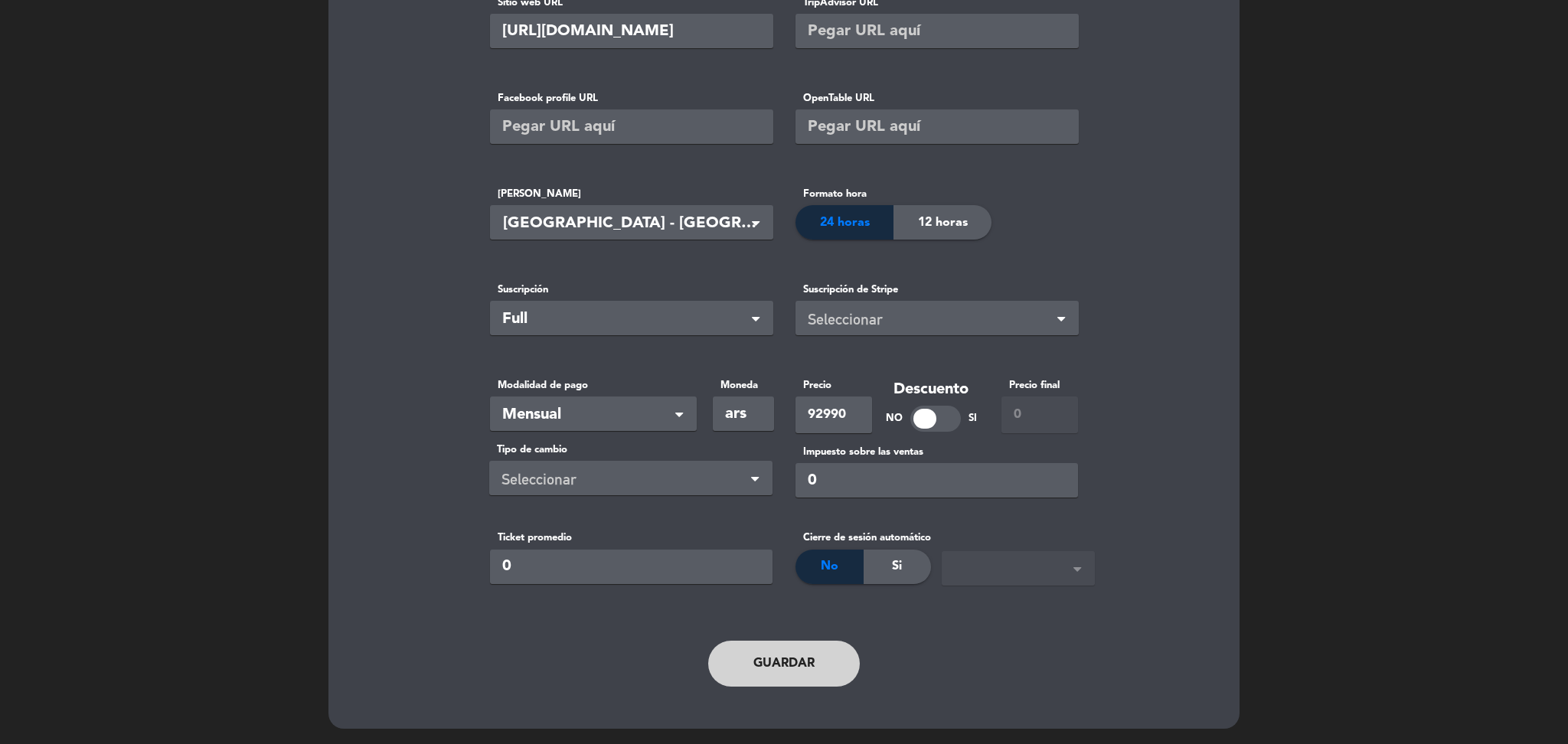
click at [786, 676] on button "Guardar" at bounding box center [784, 663] width 151 height 46
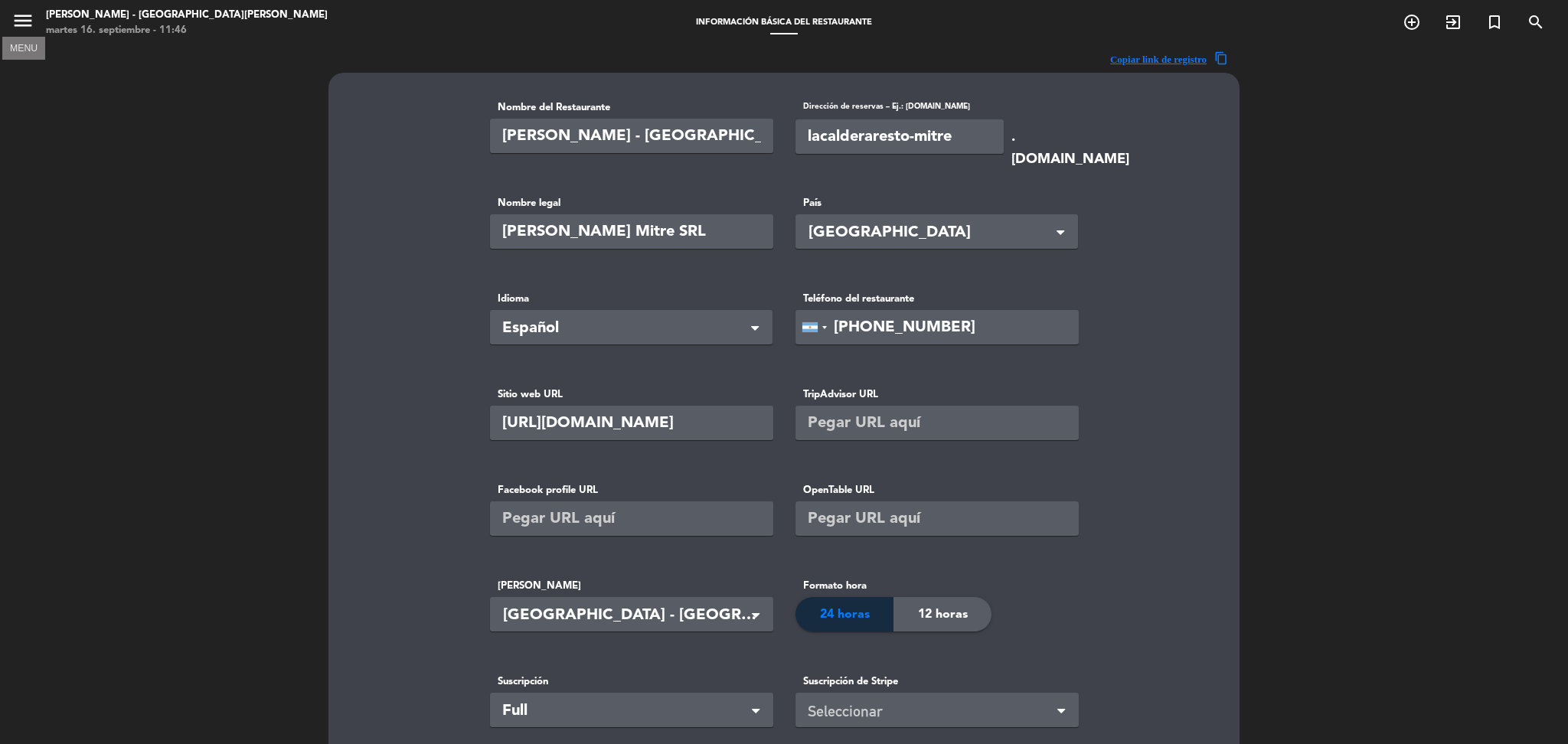
click at [20, 11] on icon "menu" at bounding box center [23, 20] width 23 height 23
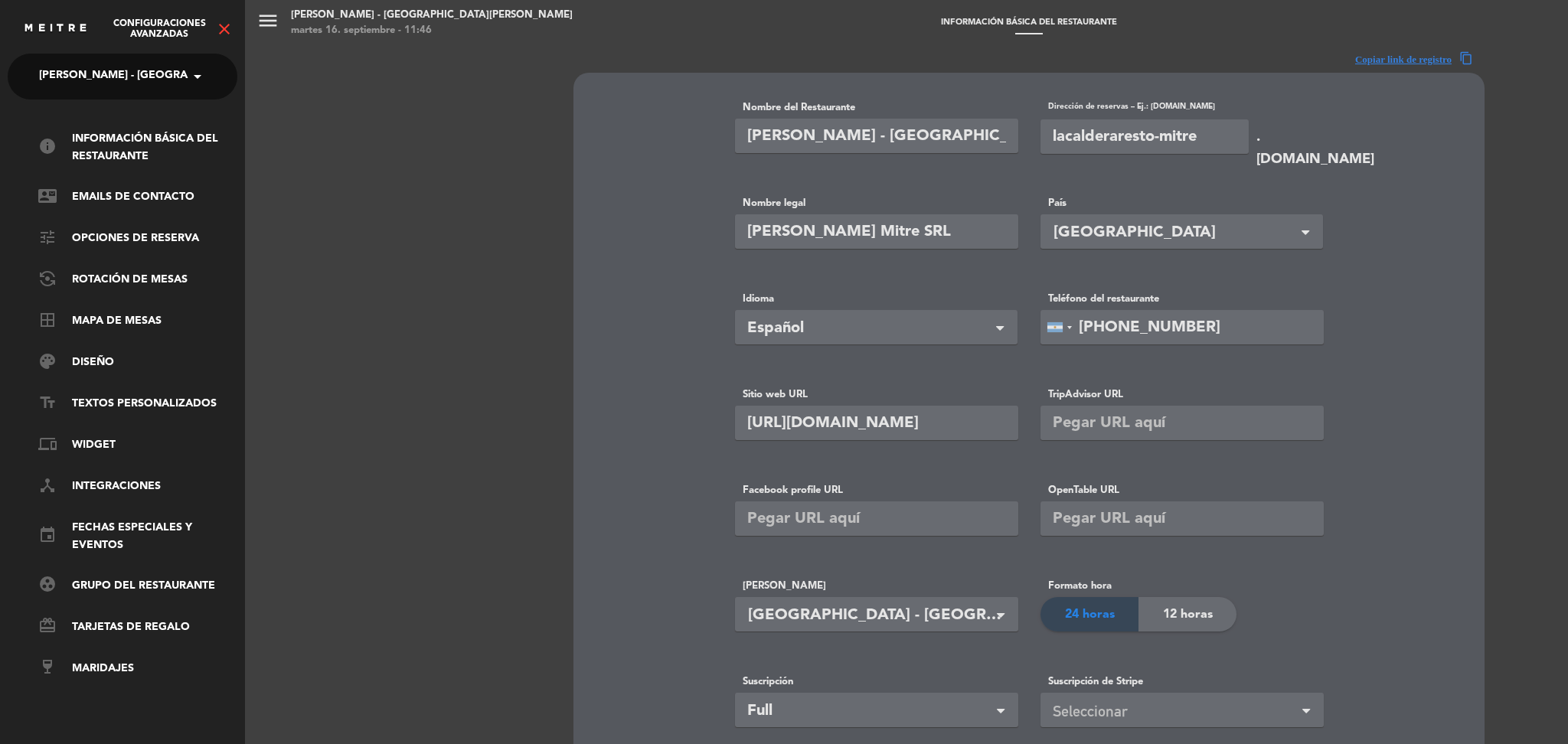
click at [89, 67] on span "[PERSON_NAME] - [GEOGRAPHIC_DATA][PERSON_NAME]" at bounding box center [189, 76] width 300 height 32
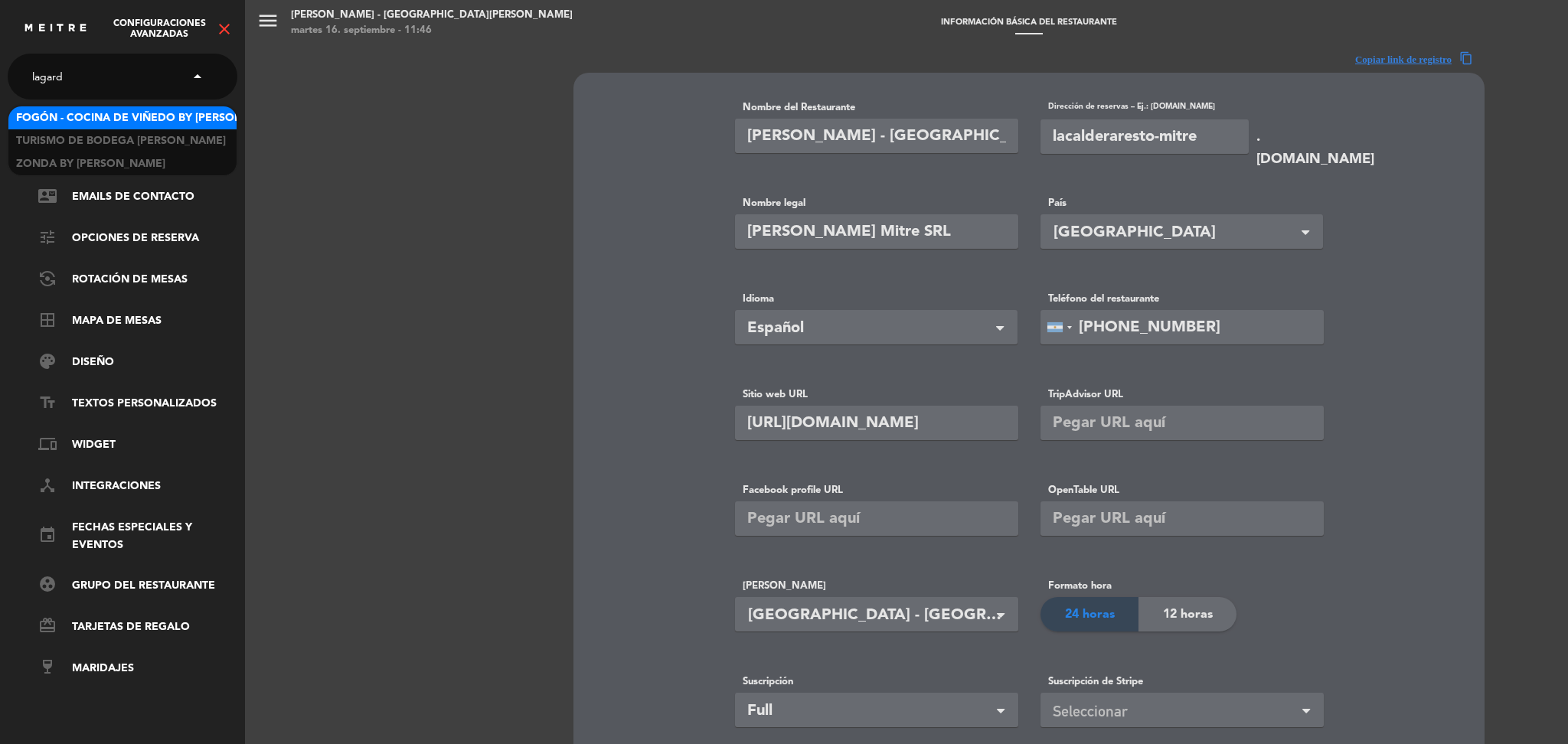
type input "[PERSON_NAME]"
click at [129, 117] on span "Fogón - Cocina de viñedo by [PERSON_NAME]" at bounding box center [150, 118] width 268 height 17
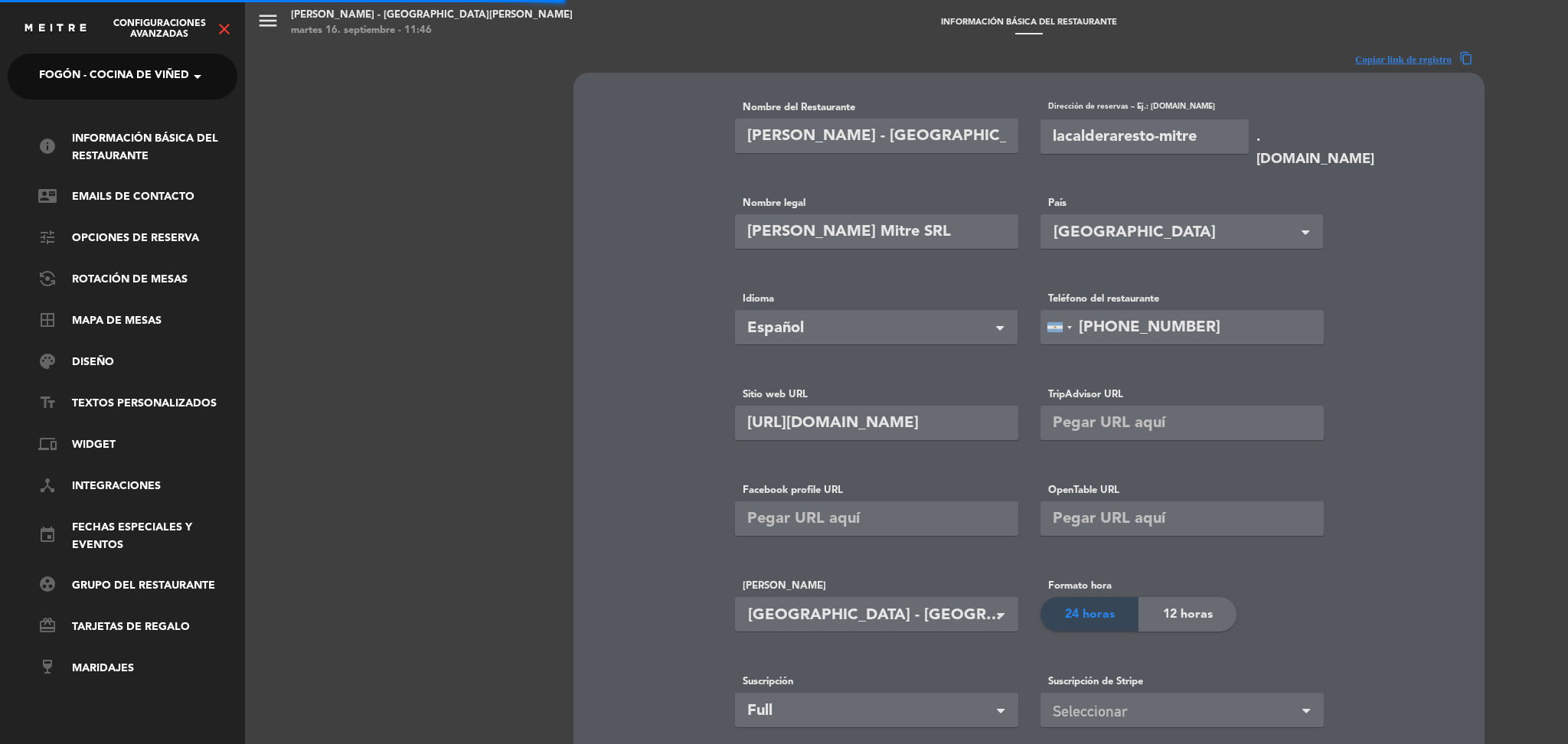
type input "Fogón - Cocina de viñedo by [PERSON_NAME]"
type input "fogon-[PERSON_NAME]"
type input "[URL][DOMAIN_NAME][PERSON_NAME]"
type input "7359724"
type input "ARS"
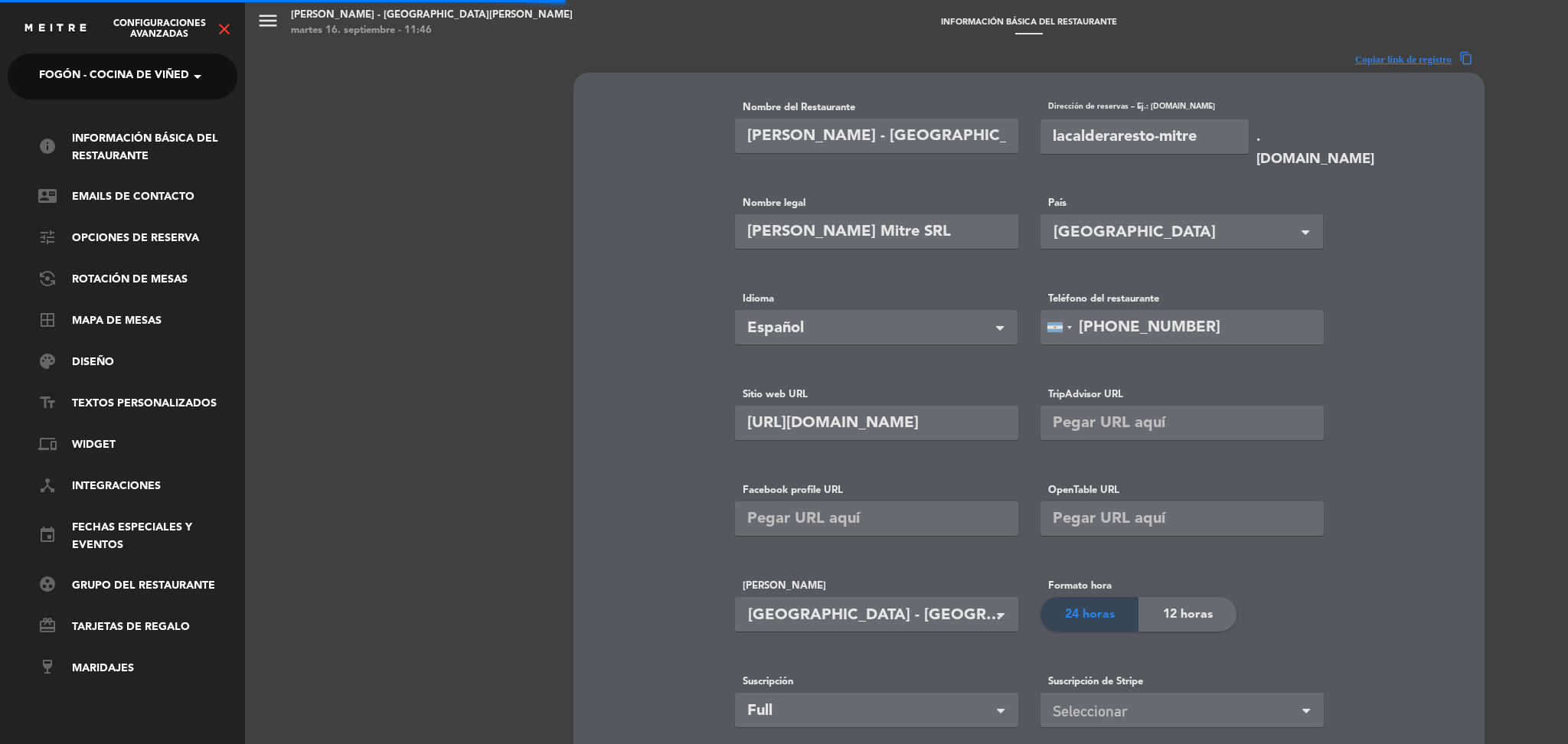
type input "2000"
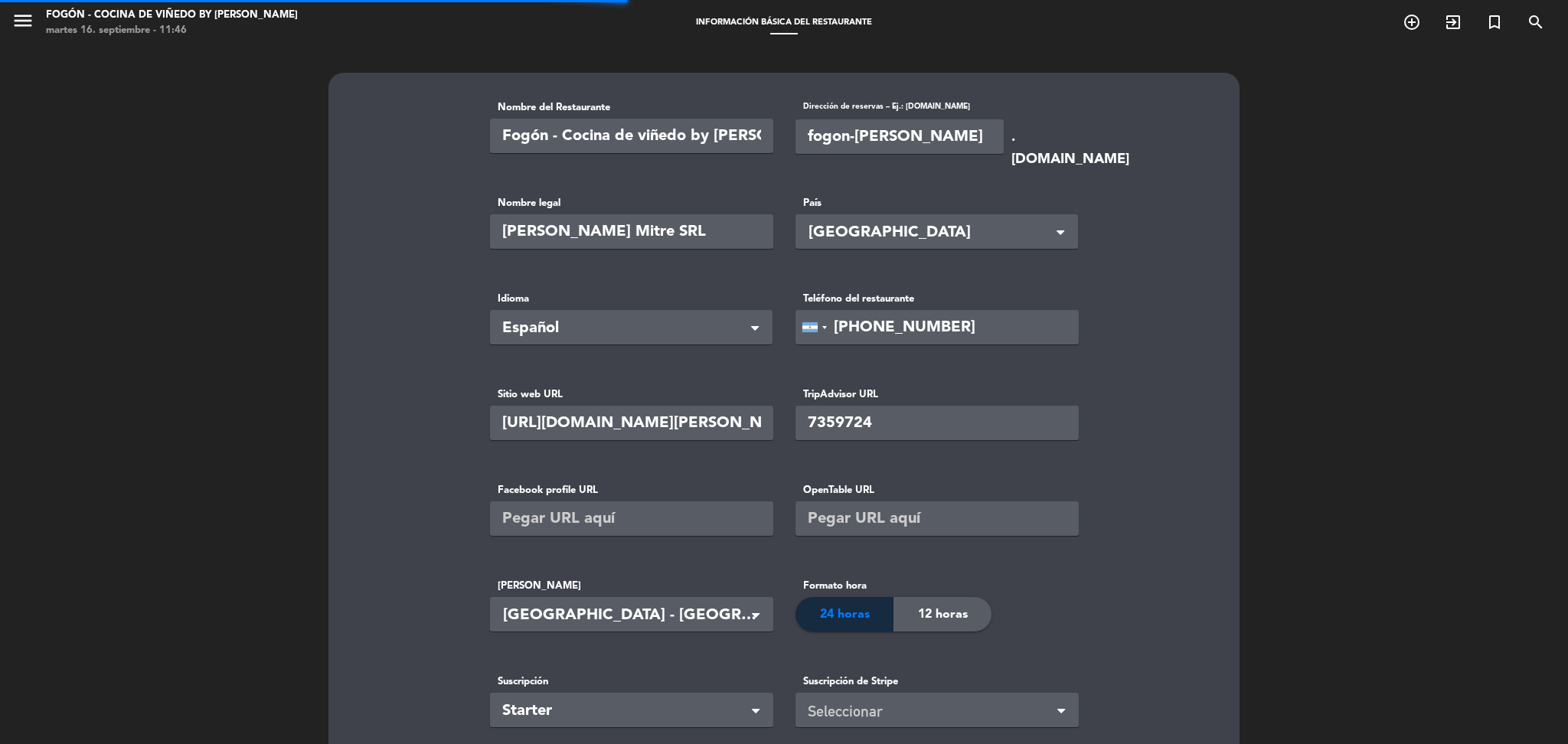
type input "[PHONE_NUMBER]"
type input "[PERSON_NAME]"
type input "85700"
click at [27, 21] on icon "menu" at bounding box center [23, 20] width 23 height 23
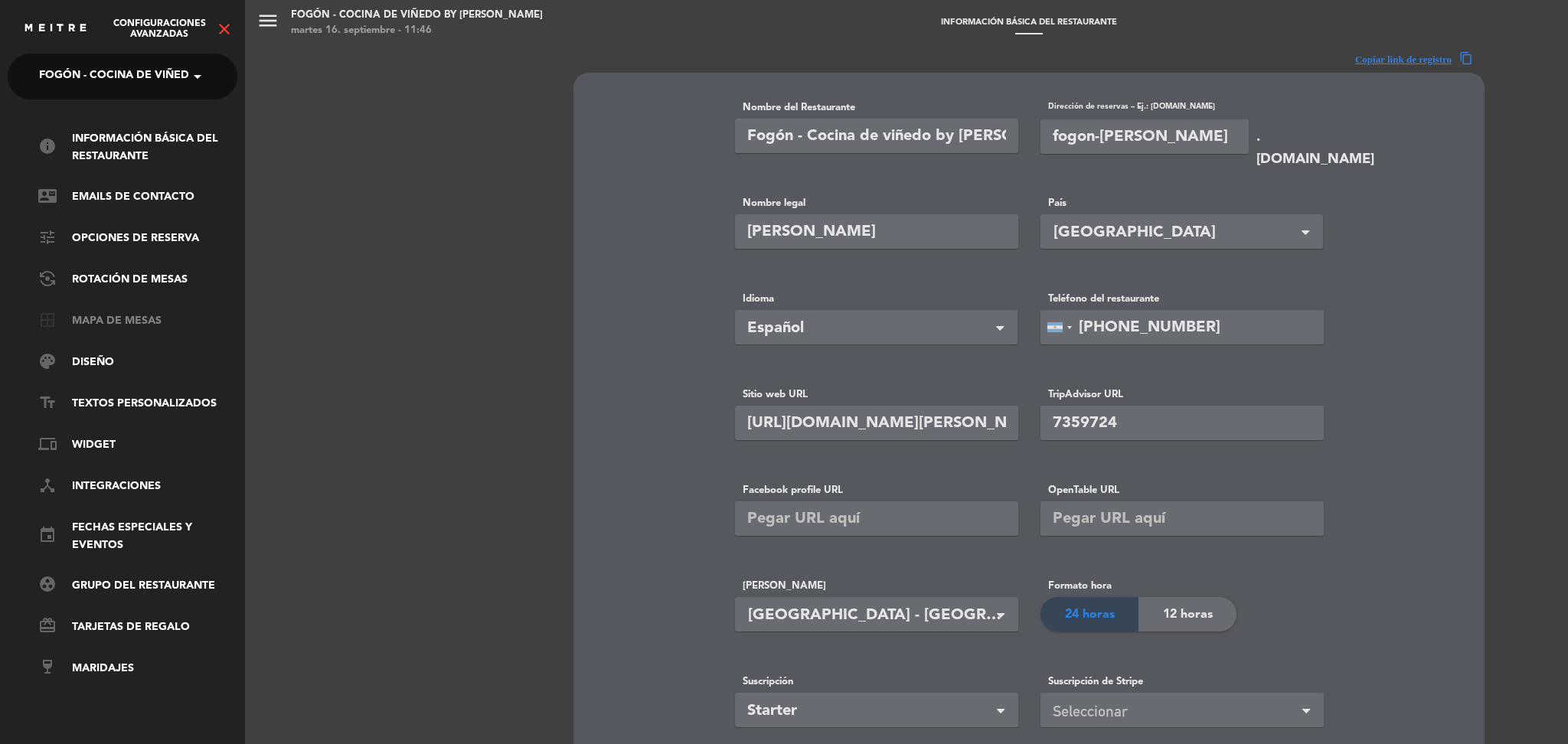
click at [147, 317] on link "border_all Mapa de mesas" at bounding box center [138, 321] width 199 height 18
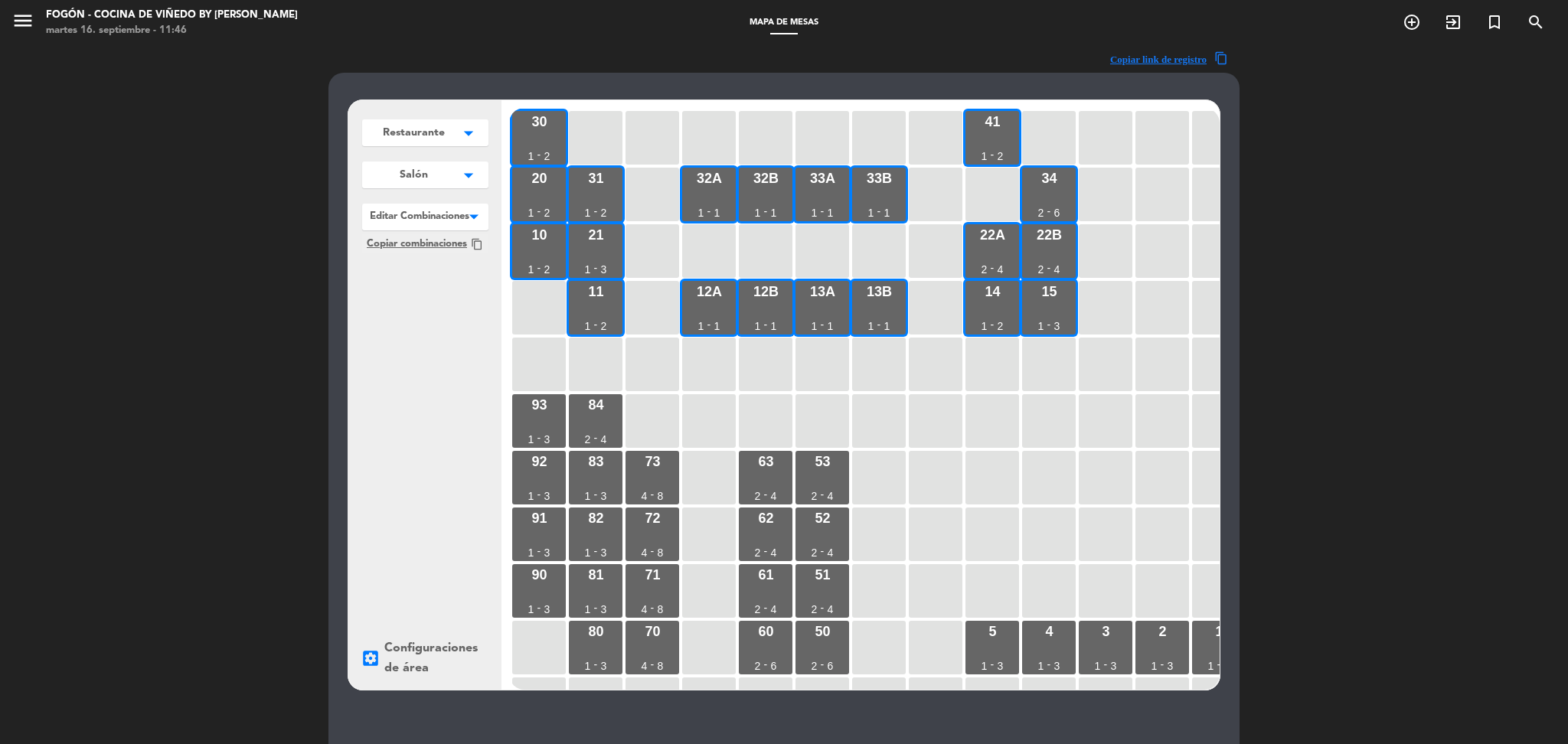
click at [454, 174] on button "Salón arrow_drop_down" at bounding box center [425, 175] width 126 height 27
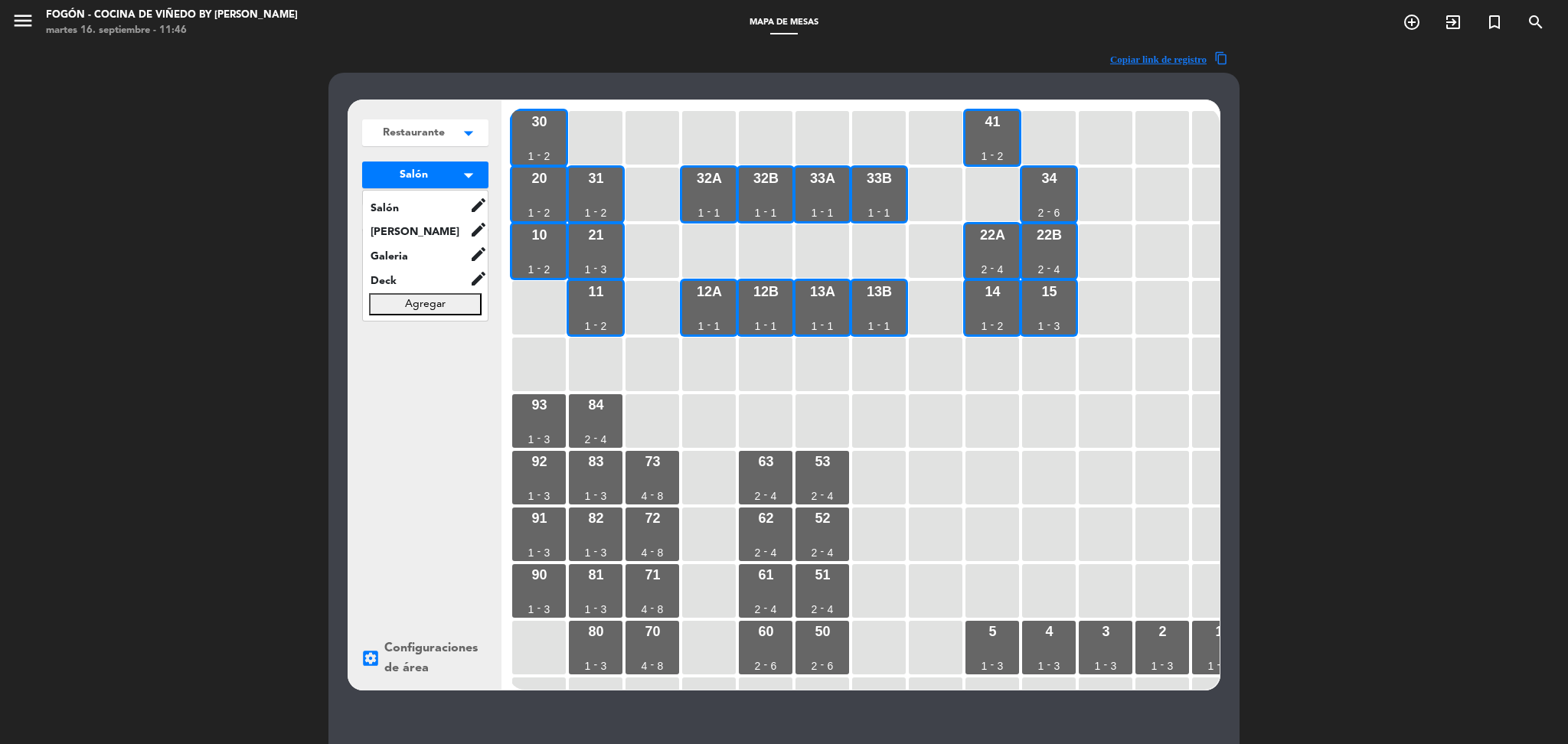
click at [414, 381] on div "Restaurante arrow_drop_down Restaurante edit renombrar borrar Agregar Salón arr…" at bounding box center [425, 395] width 153 height 589
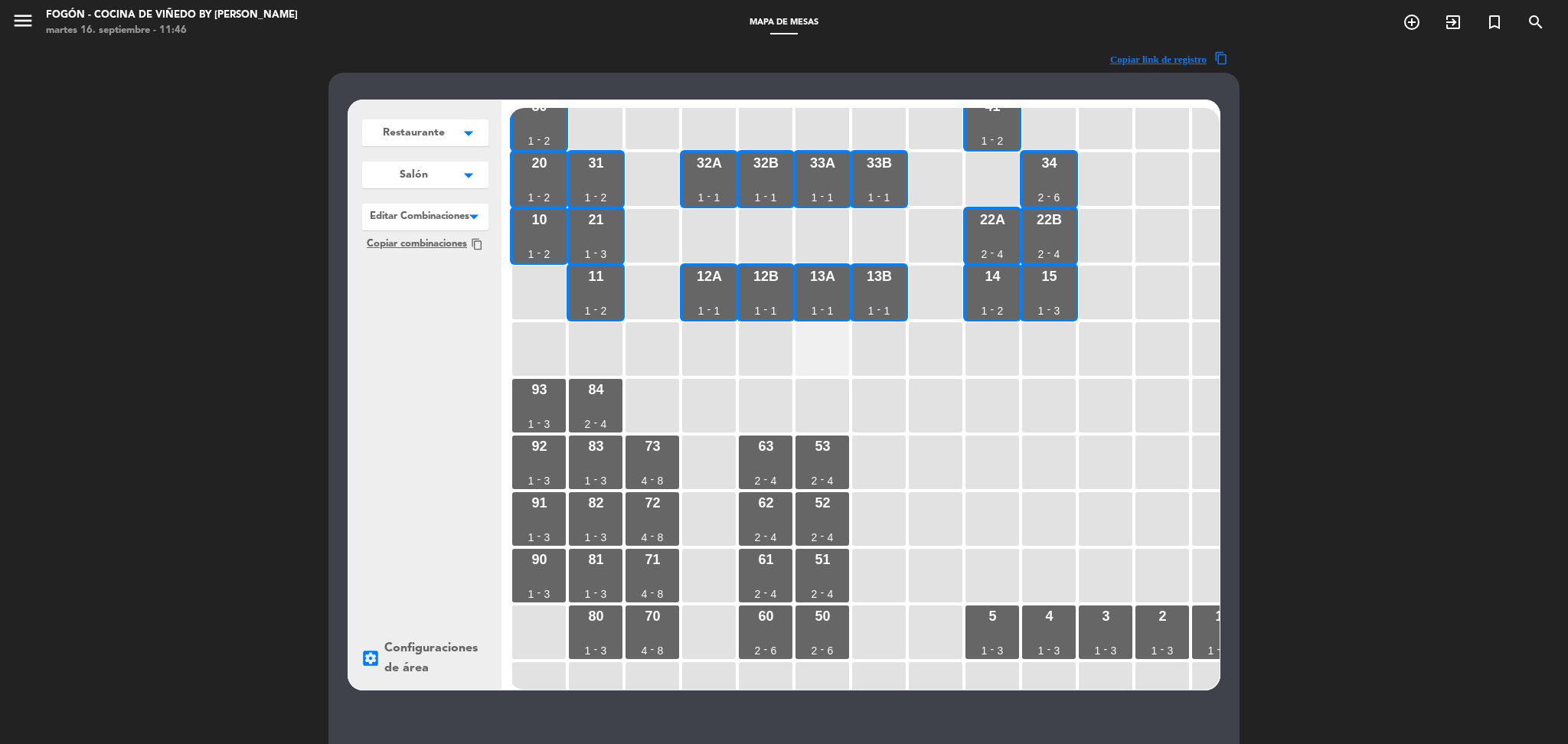
scroll to position [13, 0]
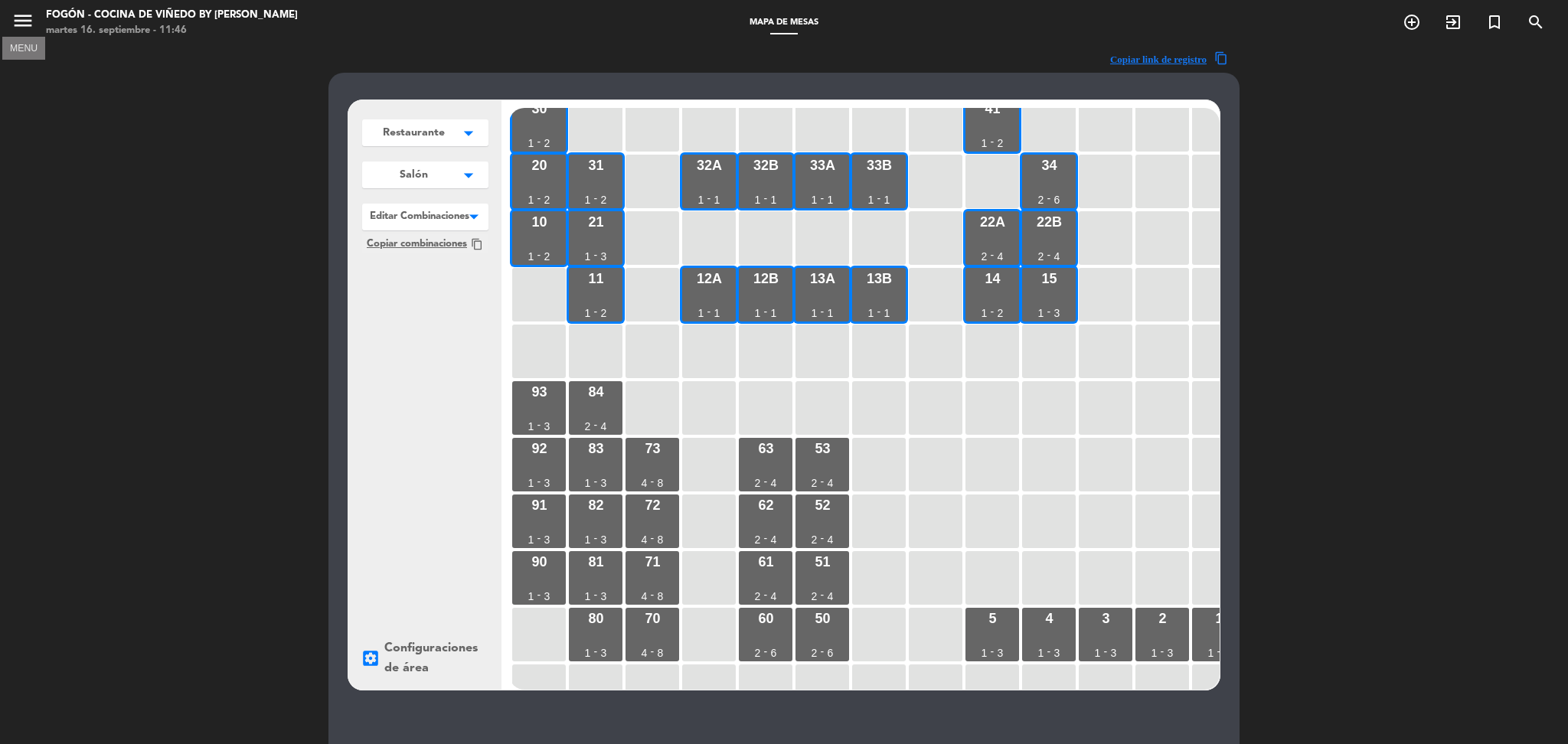
click at [13, 23] on icon "menu" at bounding box center [23, 20] width 23 height 23
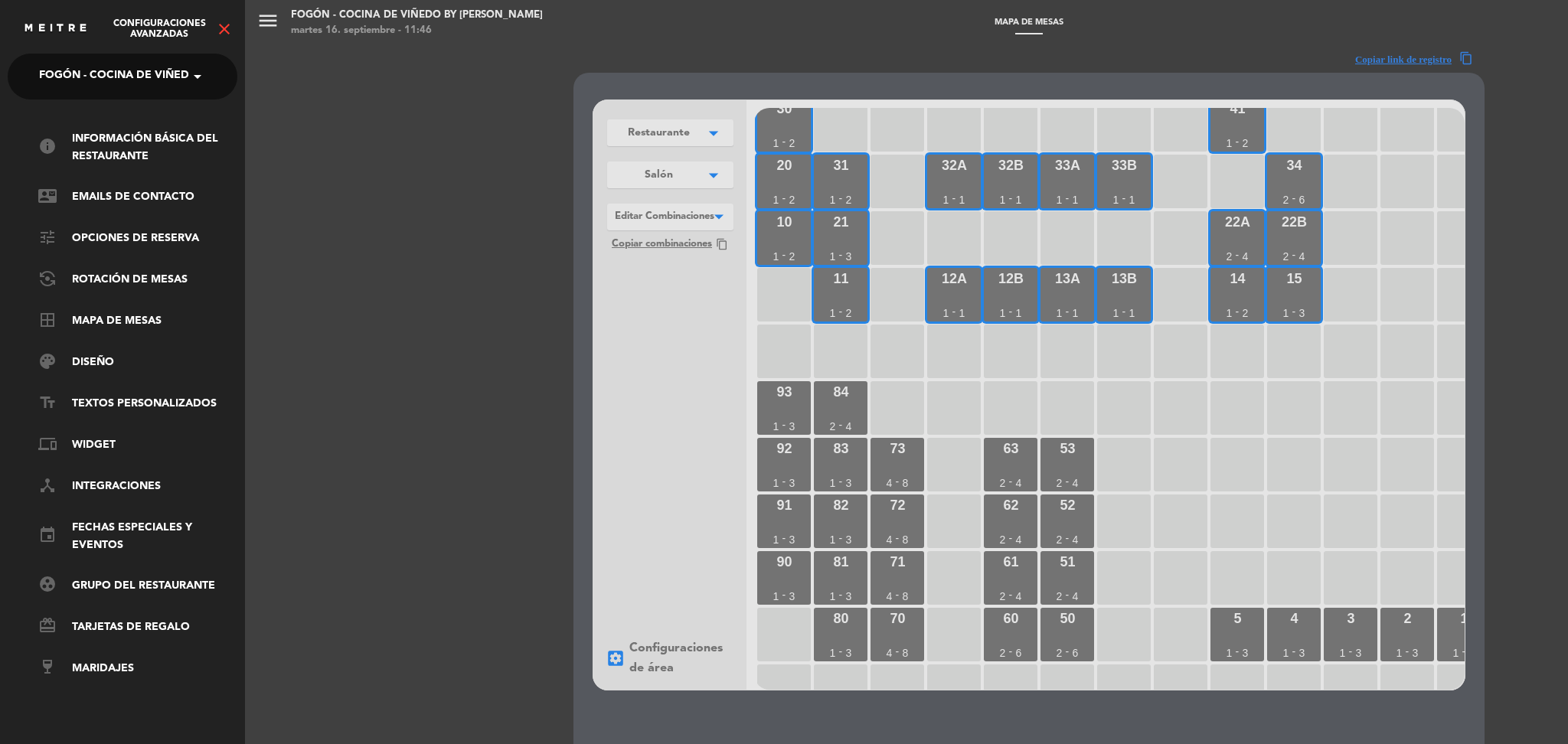
click at [227, 21] on icon "close" at bounding box center [224, 28] width 18 height 18
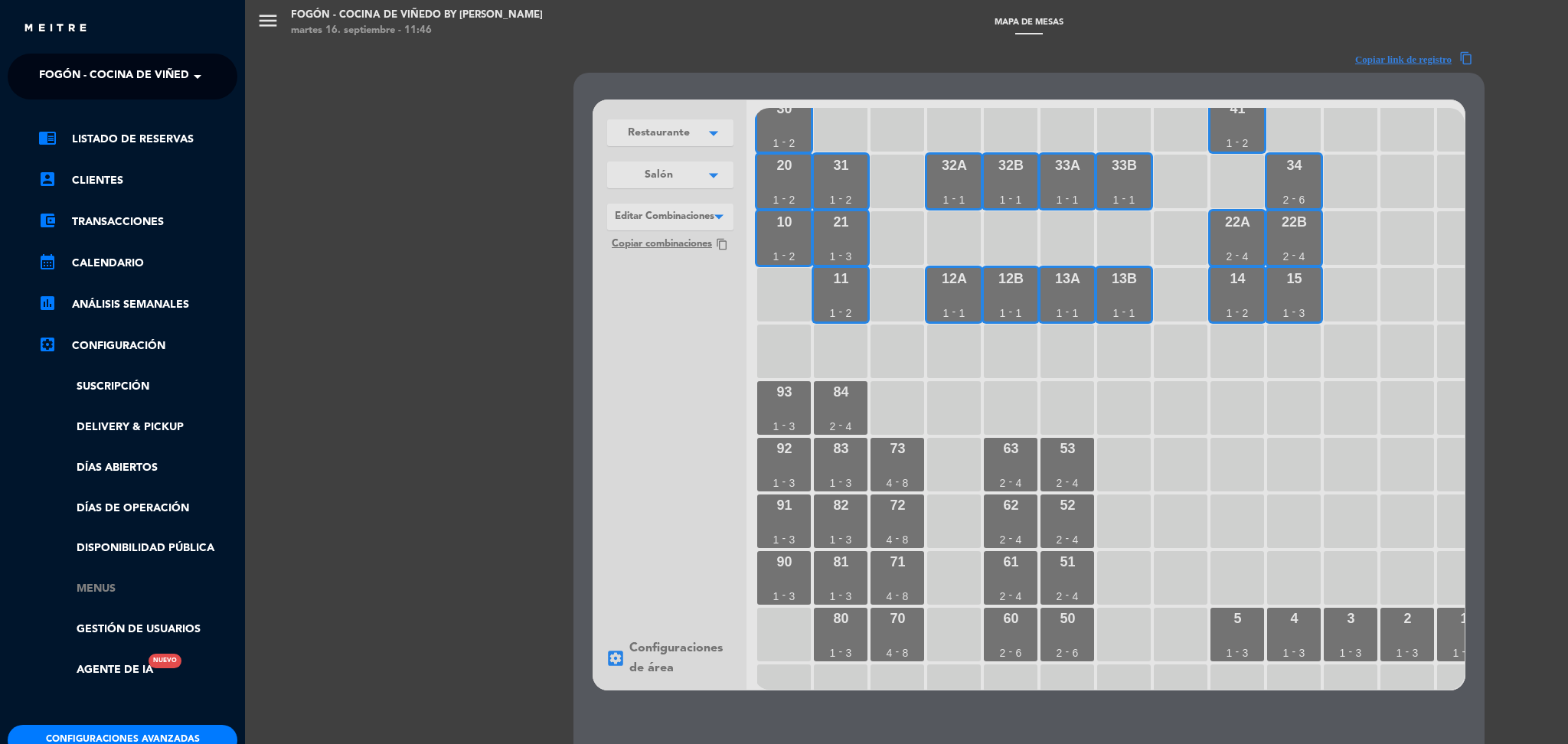
click at [89, 589] on link "Menus" at bounding box center [138, 589] width 199 height 17
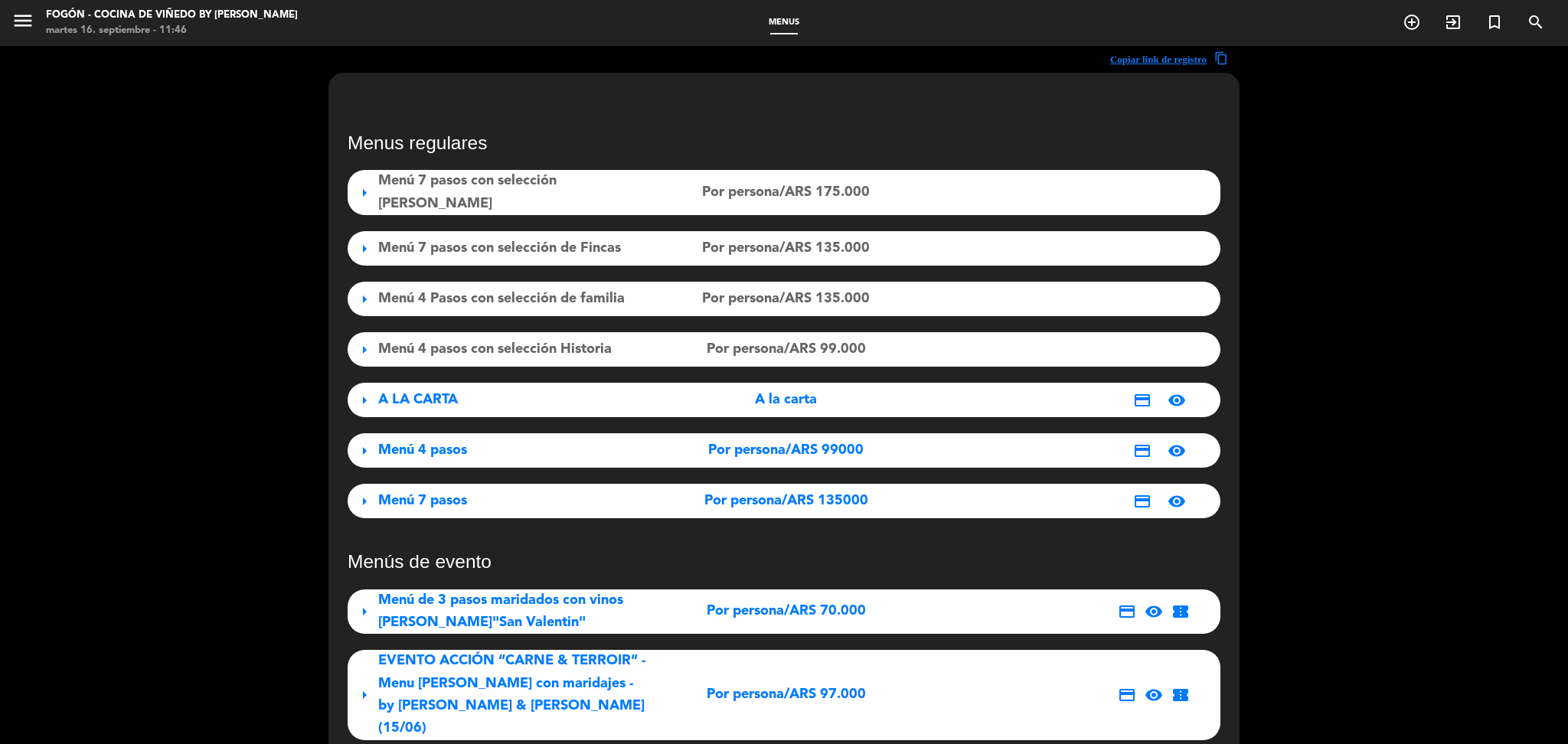
click at [403, 443] on span "Menú 4 pasos" at bounding box center [422, 450] width 89 height 14
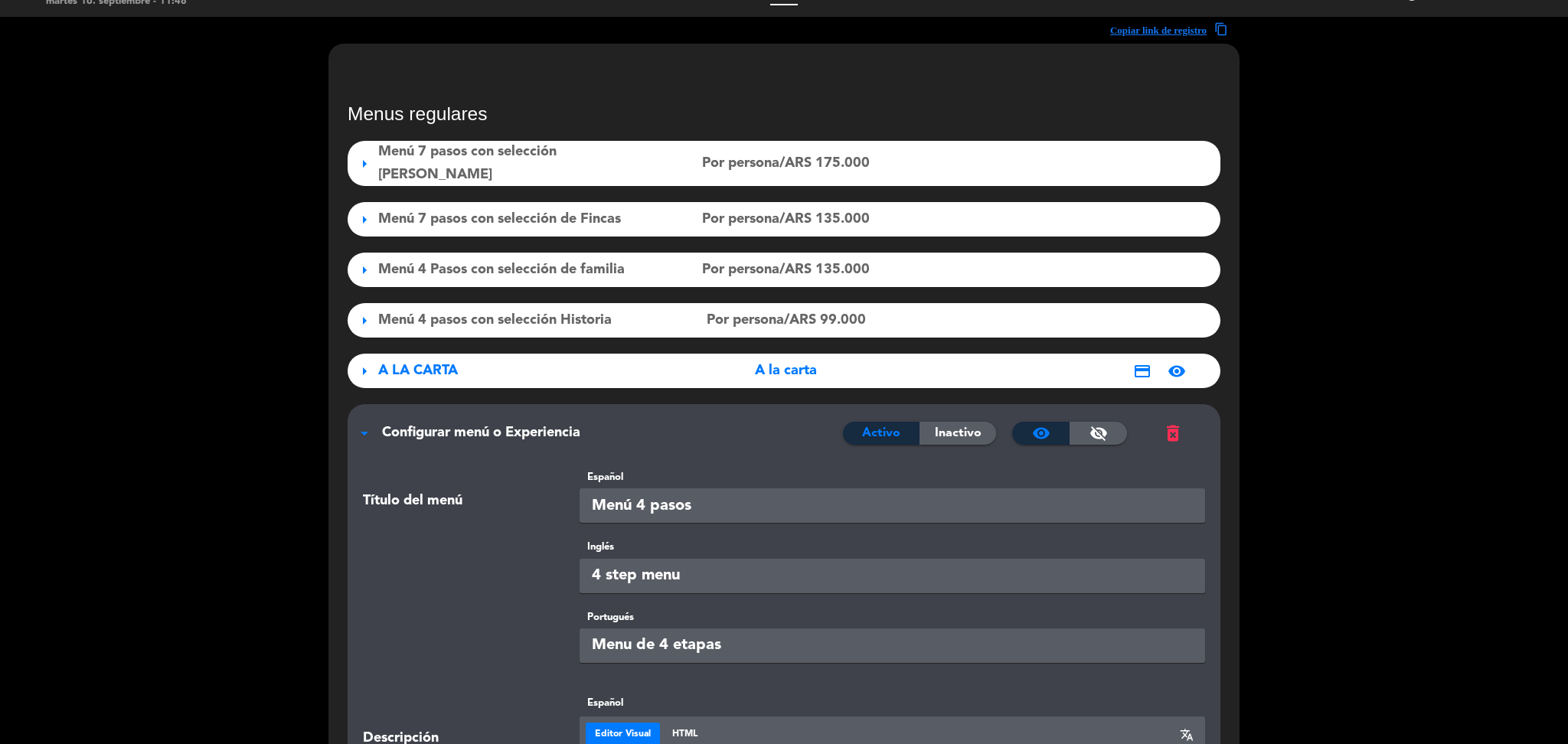
scroll to position [0, 0]
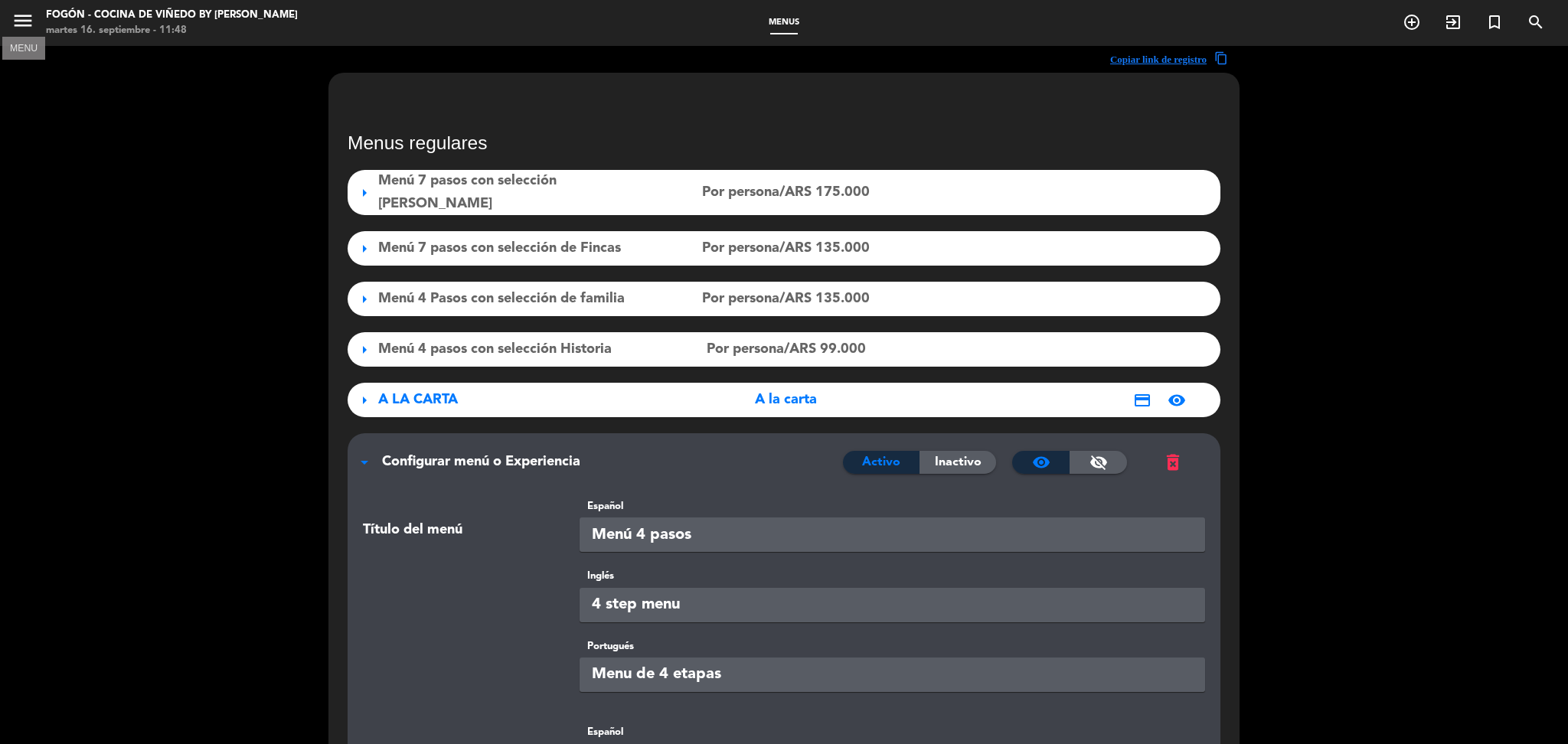
click at [20, 13] on icon "menu" at bounding box center [23, 20] width 23 height 23
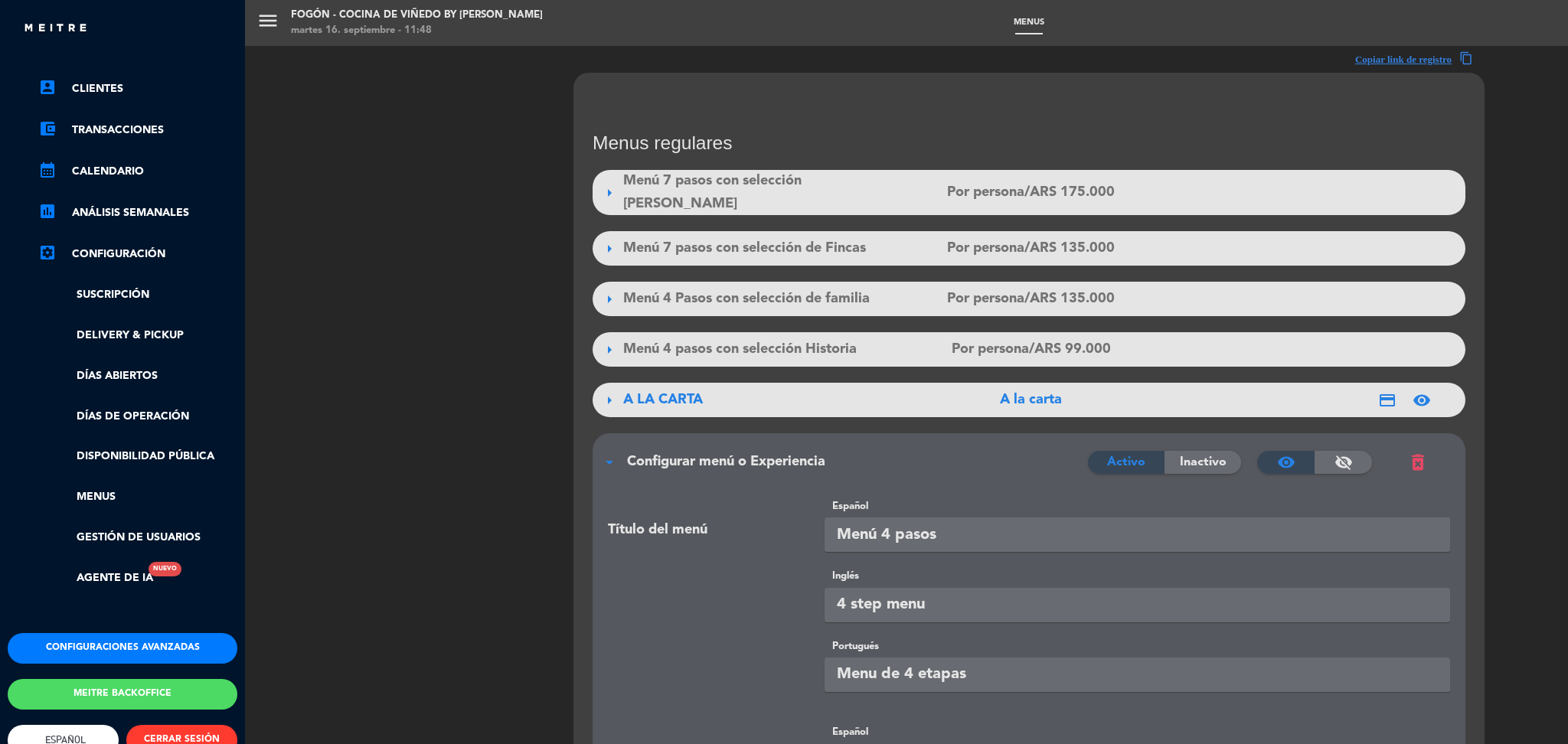
scroll to position [93, 1]
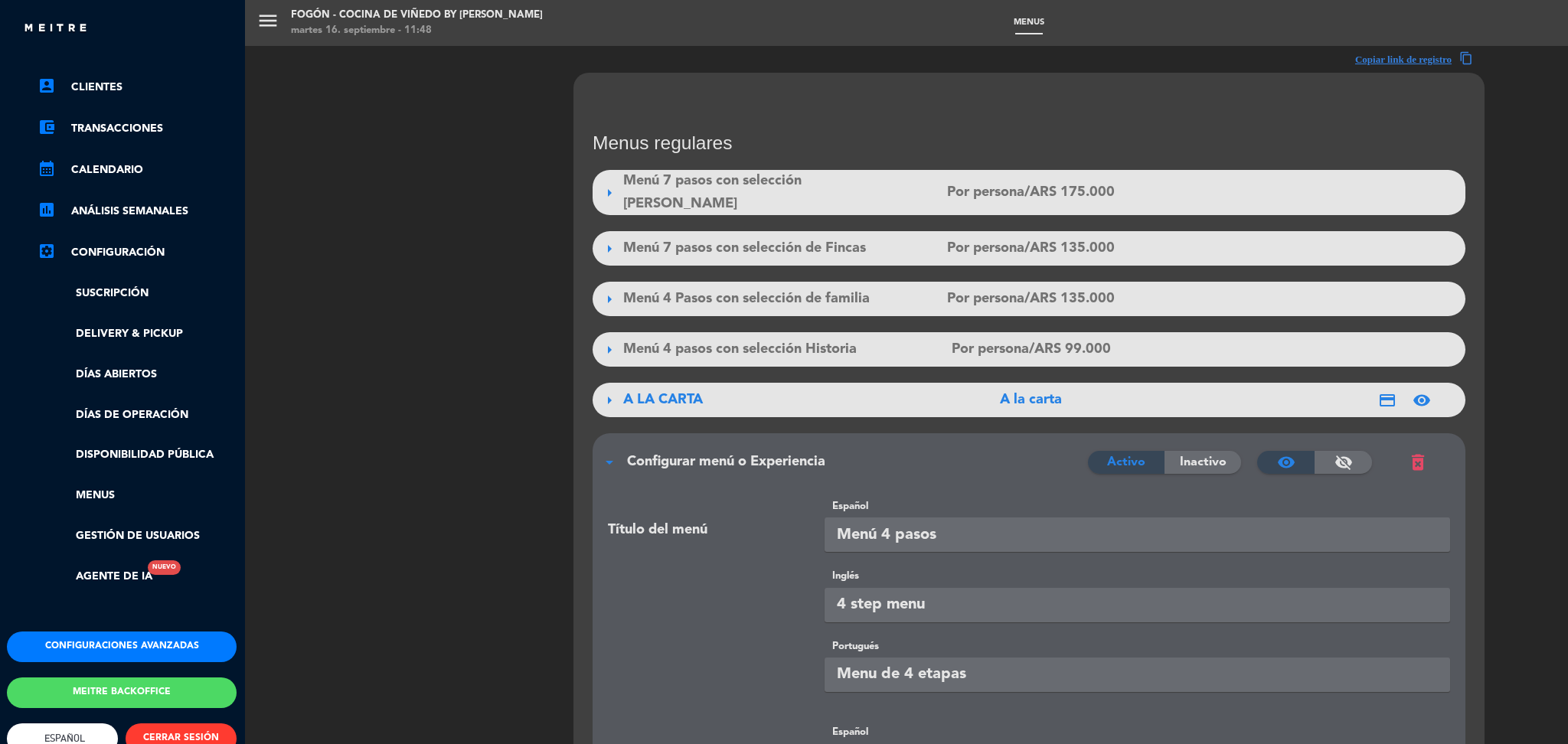
click at [81, 638] on button "Configuraciones avanzadas" at bounding box center [121, 646] width 230 height 31
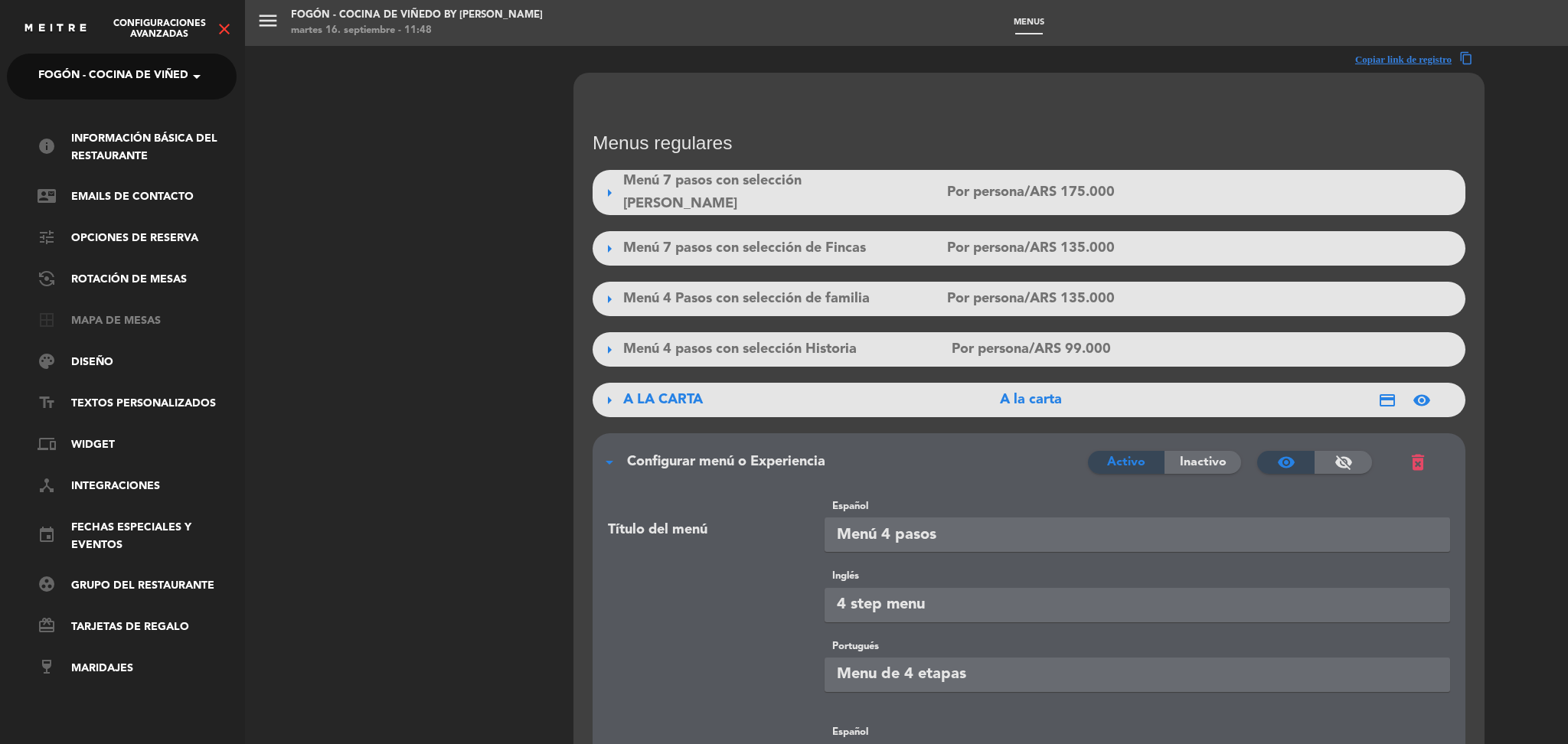
click at [151, 313] on link "border_all Mapa de mesas" at bounding box center [137, 321] width 199 height 18
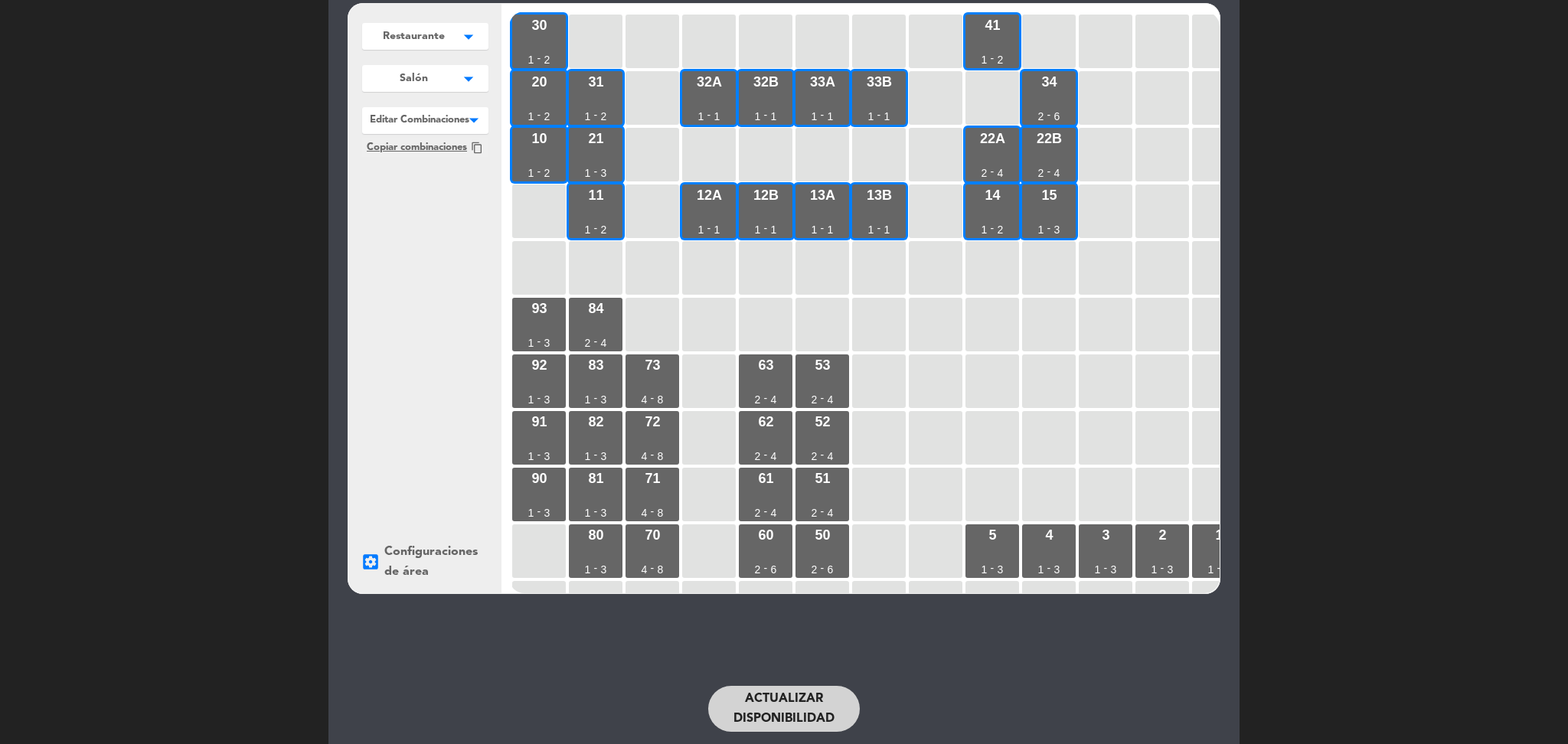
scroll to position [98, 0]
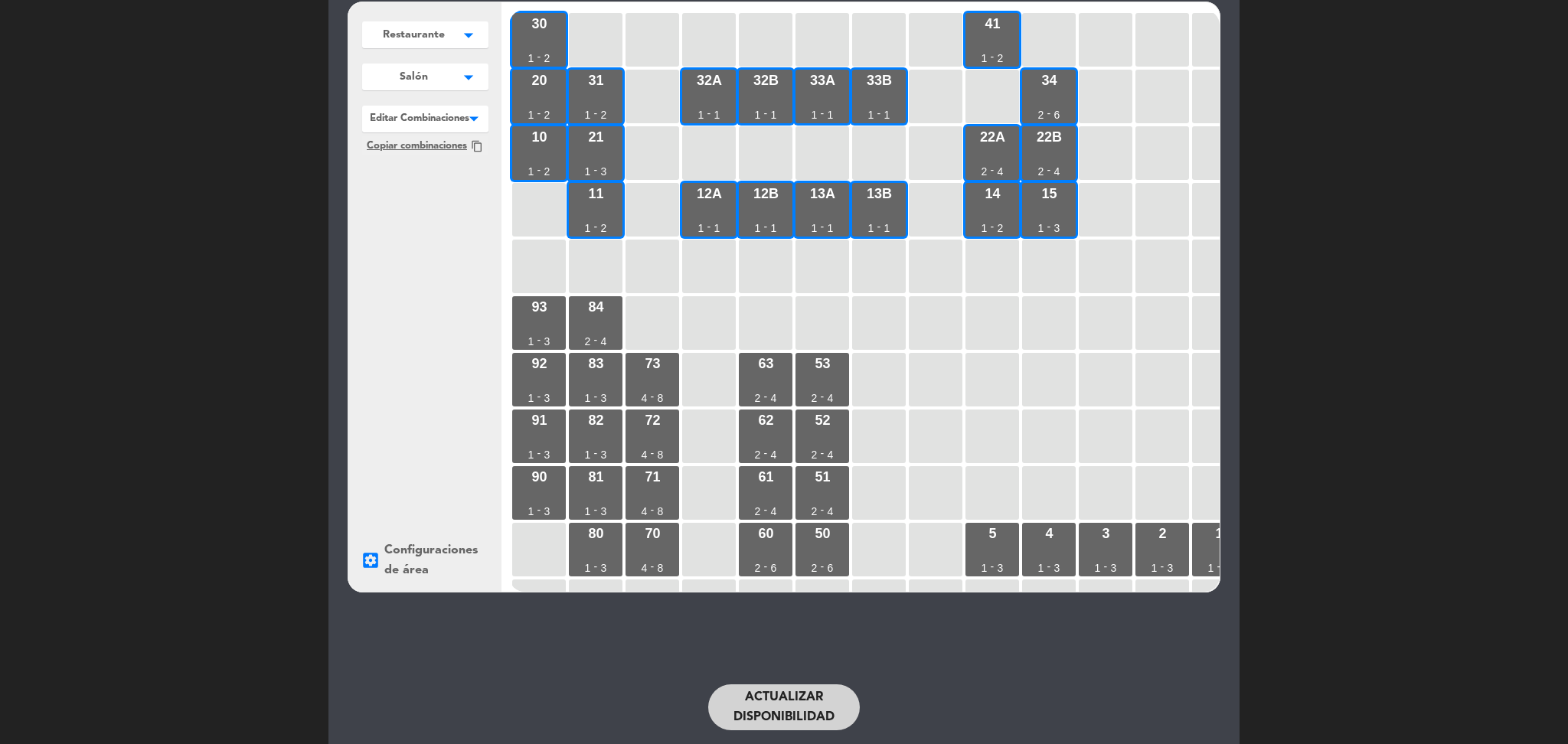
click at [463, 84] on icon "arrow_drop_down" at bounding box center [468, 78] width 23 height 16
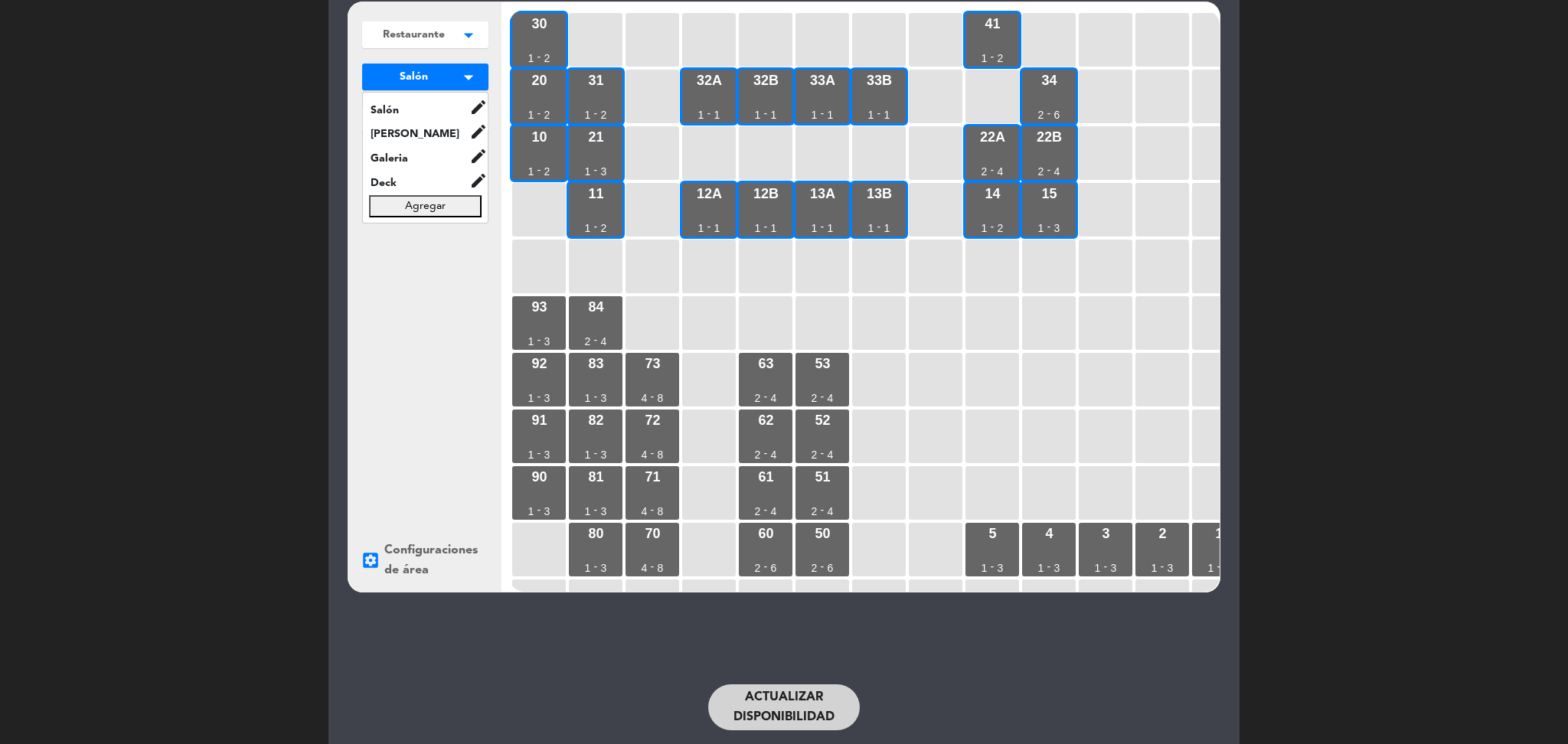
click at [446, 199] on button "Agregar" at bounding box center [425, 206] width 113 height 22
click at [446, 199] on input "text" at bounding box center [425, 206] width 113 height 22
type input "Mesas 4- 8"
click at [444, 234] on button "Guardar" at bounding box center [425, 239] width 113 height 22
click at [643, 390] on div "73 4 - 8" at bounding box center [652, 380] width 53 height 53
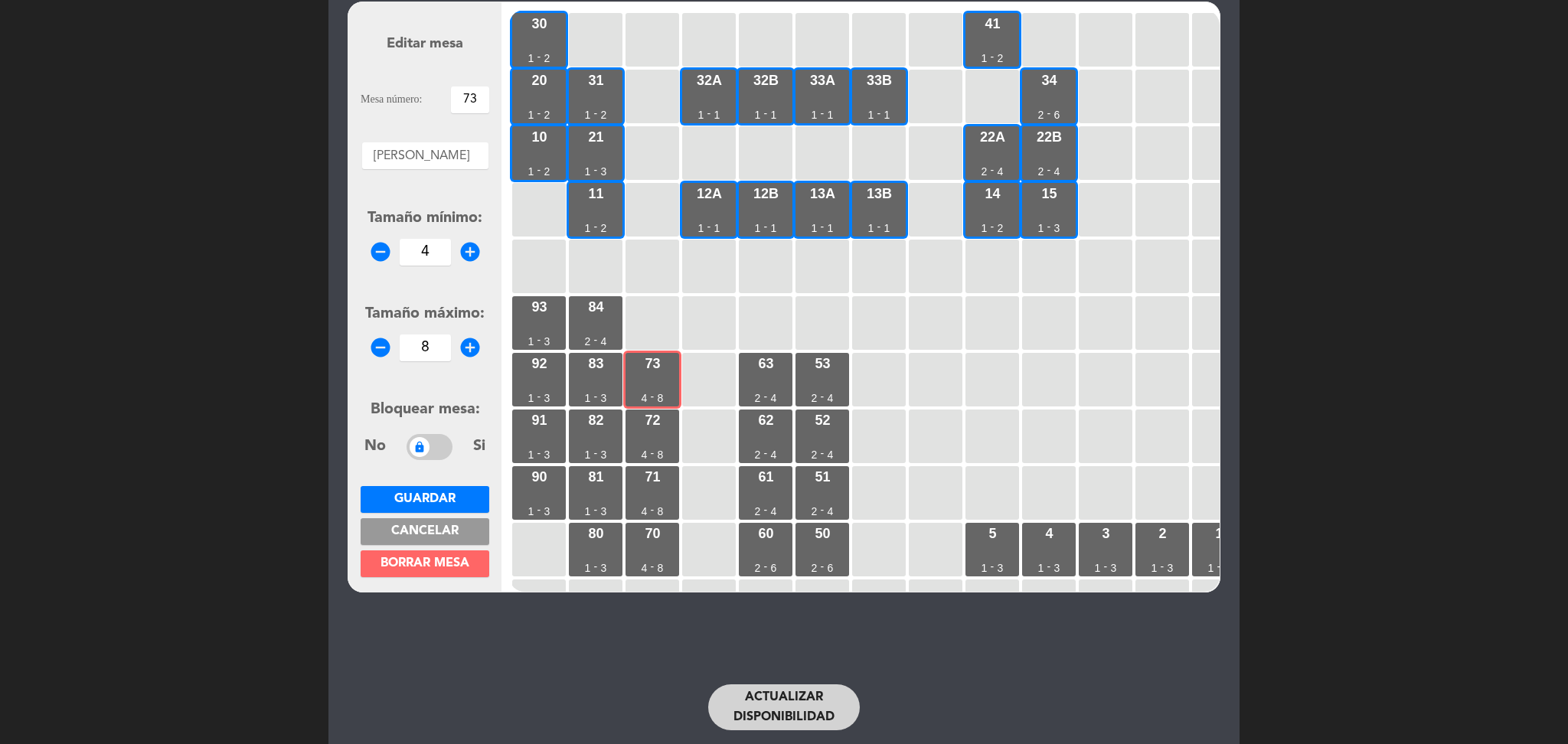
click at [450, 152] on div at bounding box center [425, 152] width 126 height 20
click at [443, 257] on span "Mesas 4- 8" at bounding box center [425, 259] width 61 height 13
click at [445, 493] on span "Guardar" at bounding box center [425, 499] width 61 height 13
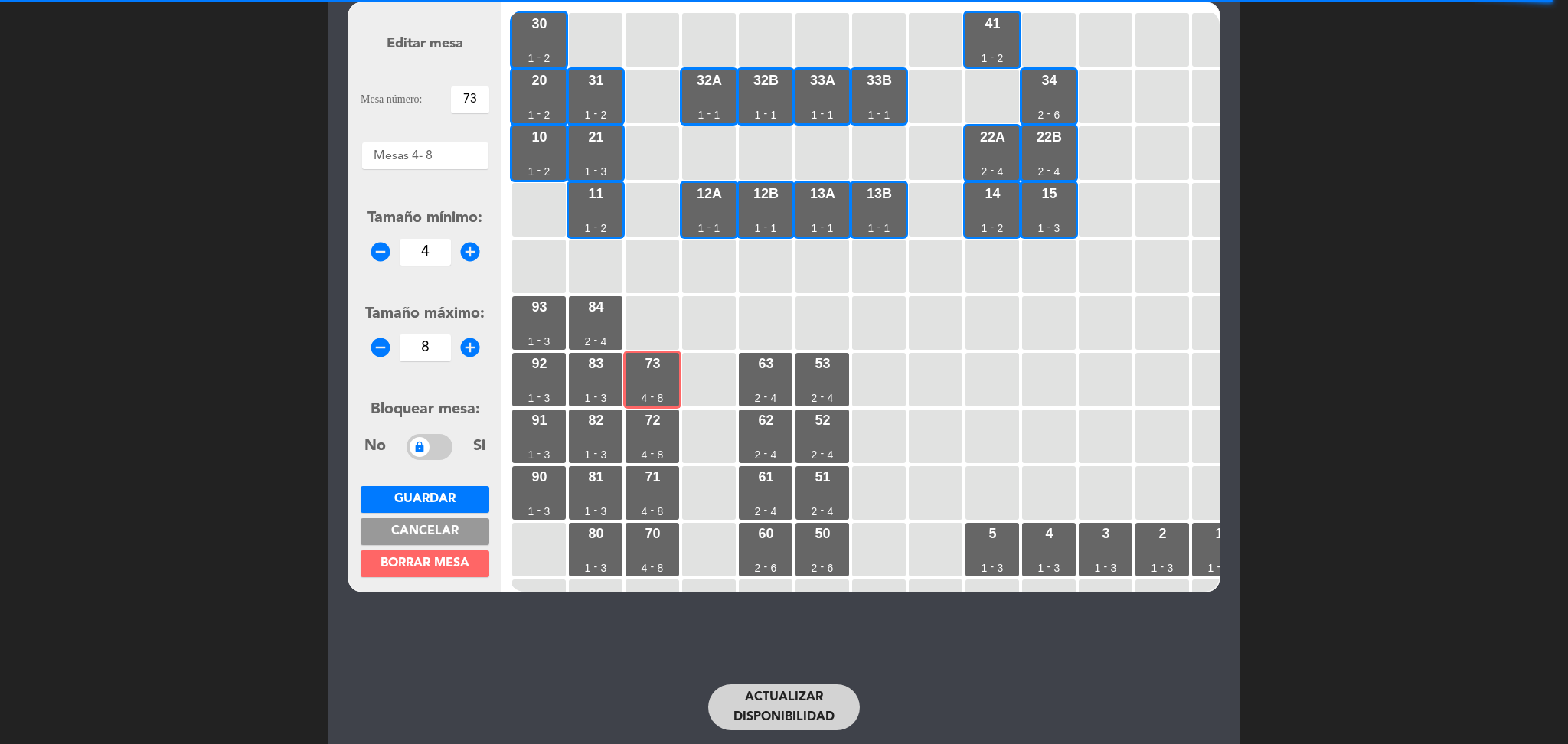
click at [458, 527] on span "Cancelar" at bounding box center [425, 531] width 67 height 13
